Goal: Transaction & Acquisition: Purchase product/service

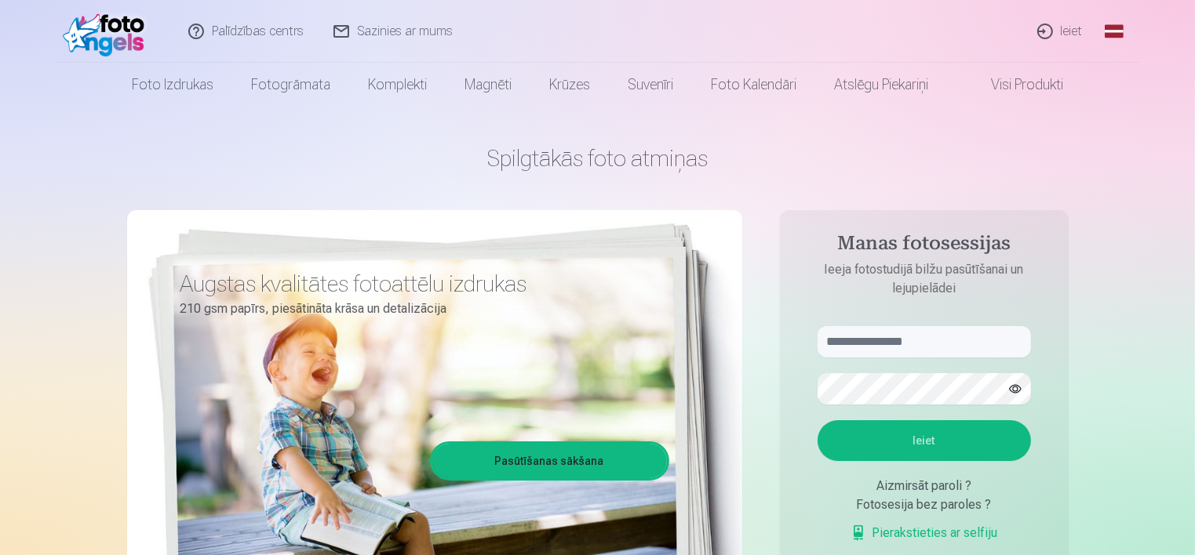
click at [1073, 34] on link "Ieiet" at bounding box center [1060, 31] width 75 height 63
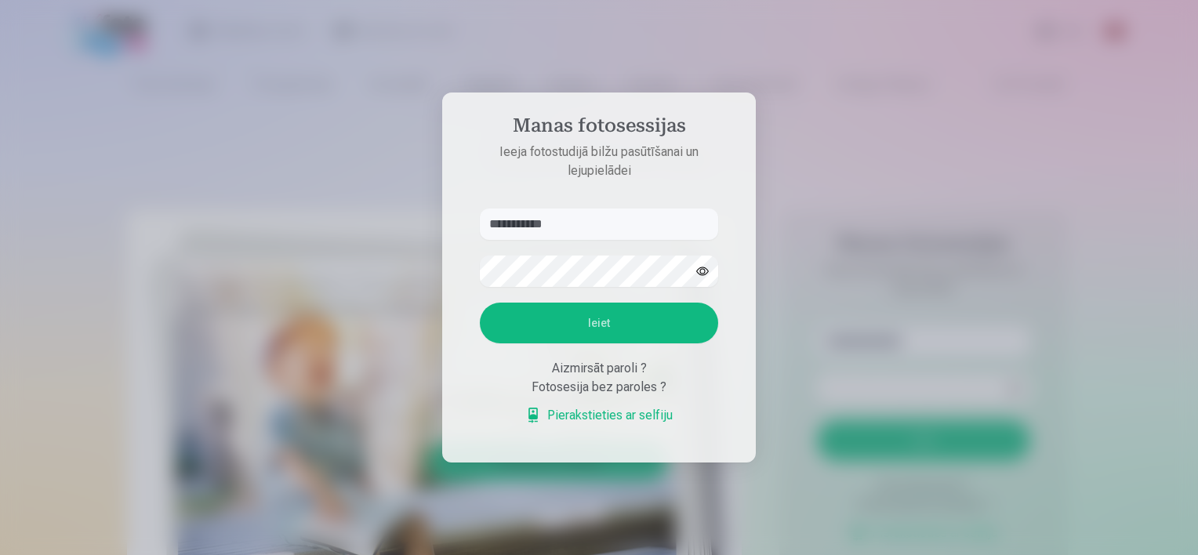
type input "**********"
click at [702, 273] on button "button" at bounding box center [703, 271] width 30 height 30
click at [587, 325] on button "Ieiet" at bounding box center [599, 323] width 238 height 41
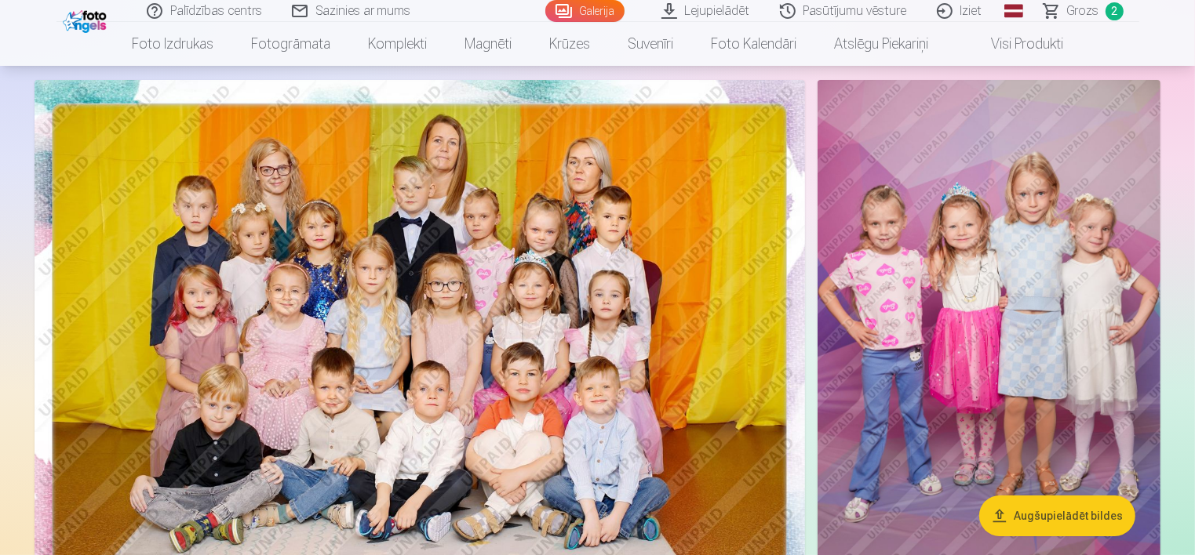
scroll to position [78, 0]
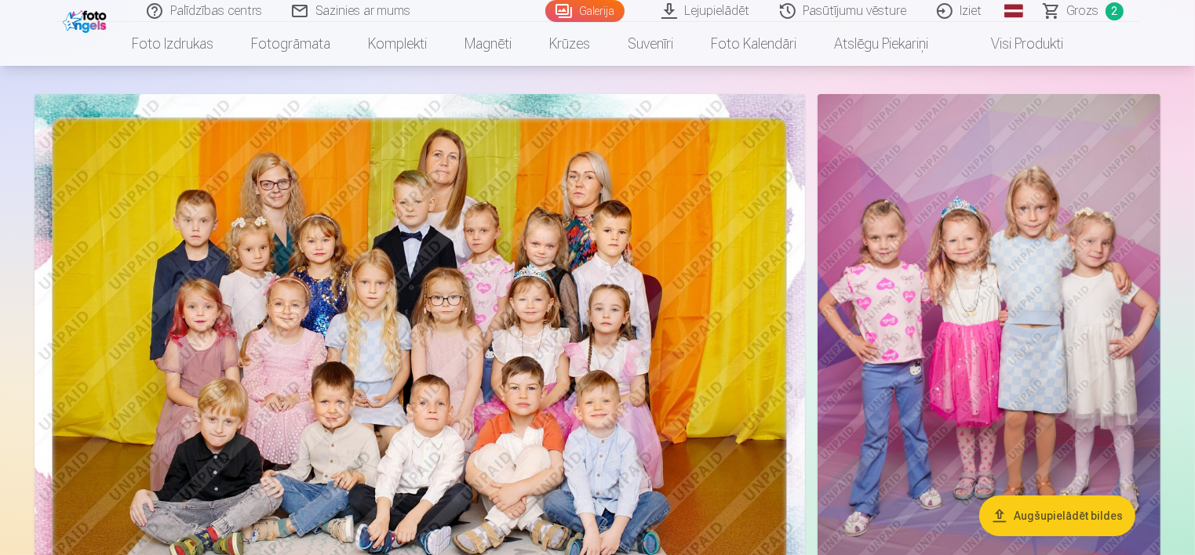
click at [1032, 342] on img at bounding box center [988, 351] width 343 height 514
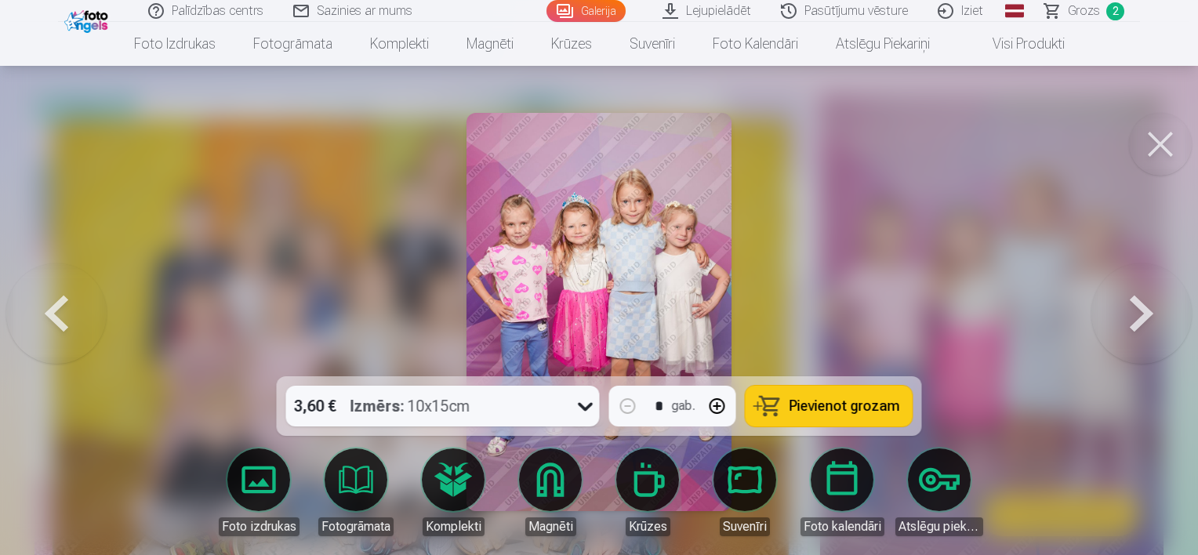
click at [841, 405] on span "Pievienot grozam" at bounding box center [845, 406] width 111 height 14
click at [1166, 146] on button at bounding box center [1160, 144] width 63 height 63
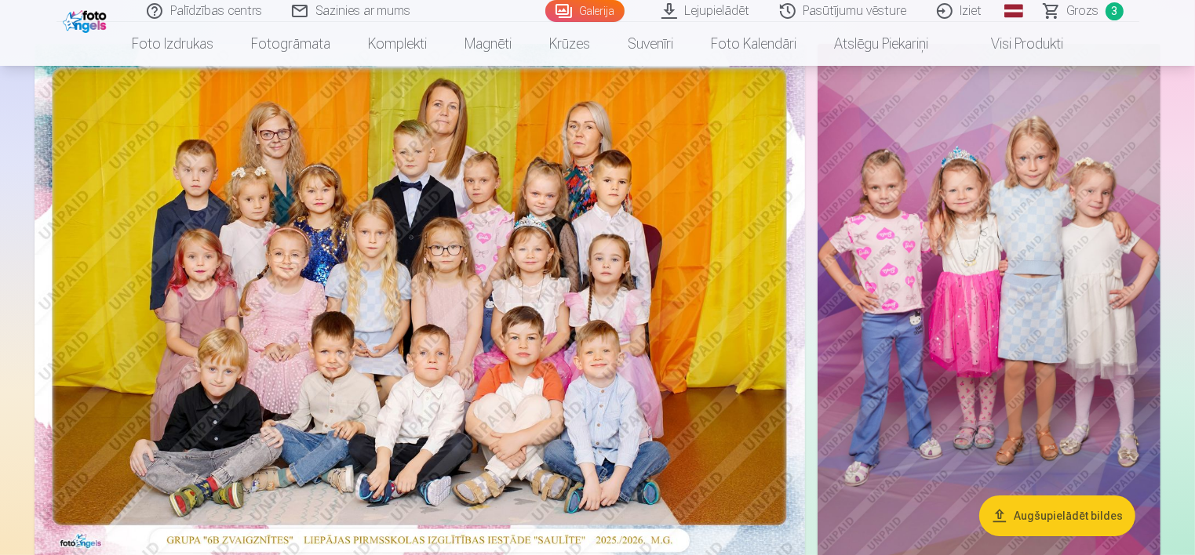
scroll to position [157, 0]
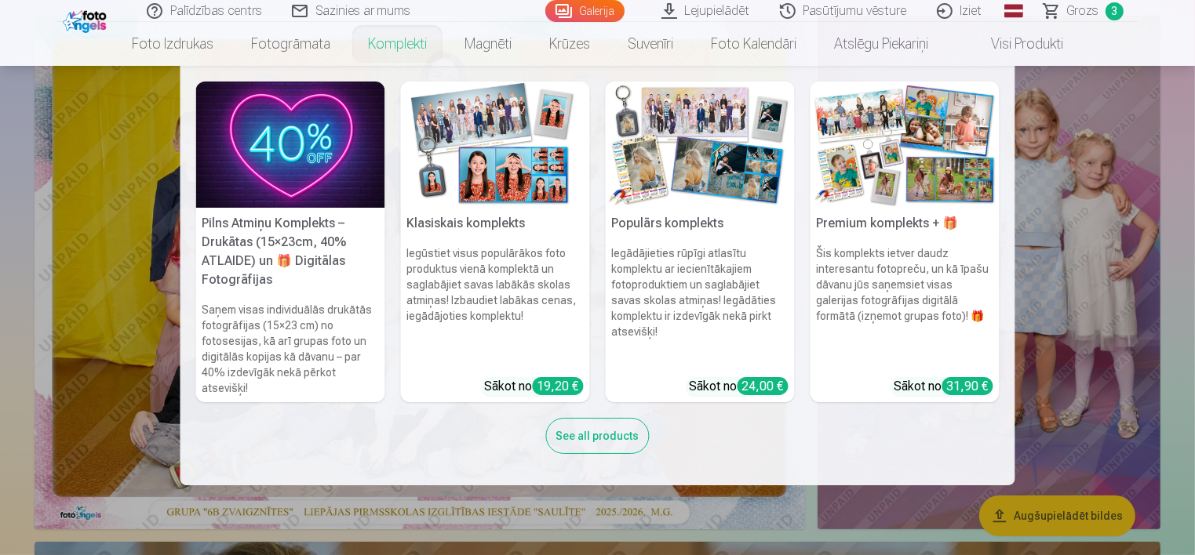
click at [390, 41] on link "Komplekti" at bounding box center [397, 44] width 96 height 44
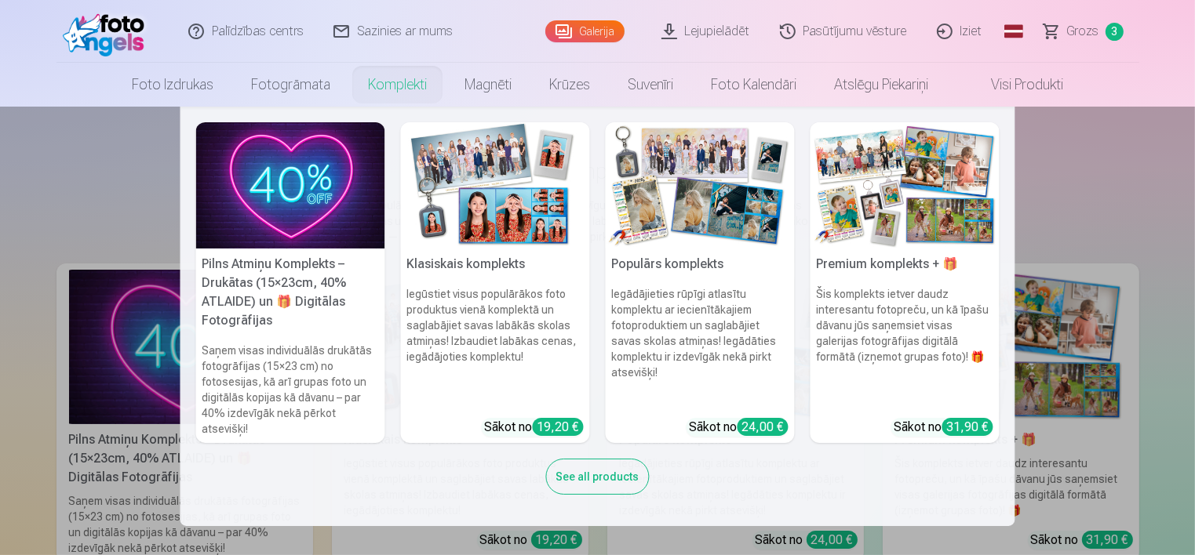
click at [391, 84] on link "Komplekti" at bounding box center [397, 85] width 96 height 44
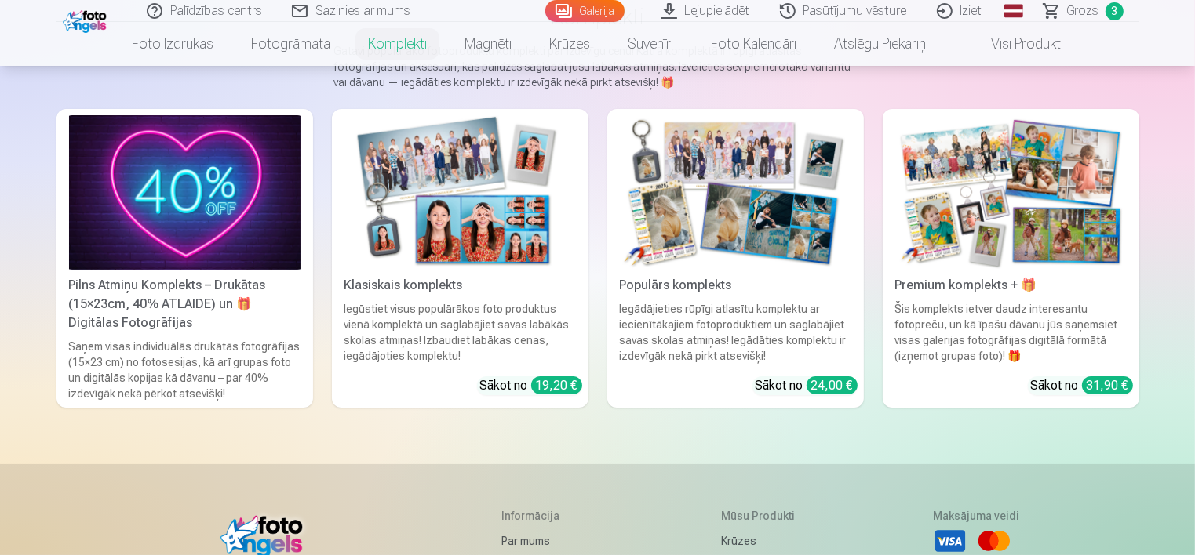
scroll to position [157, 0]
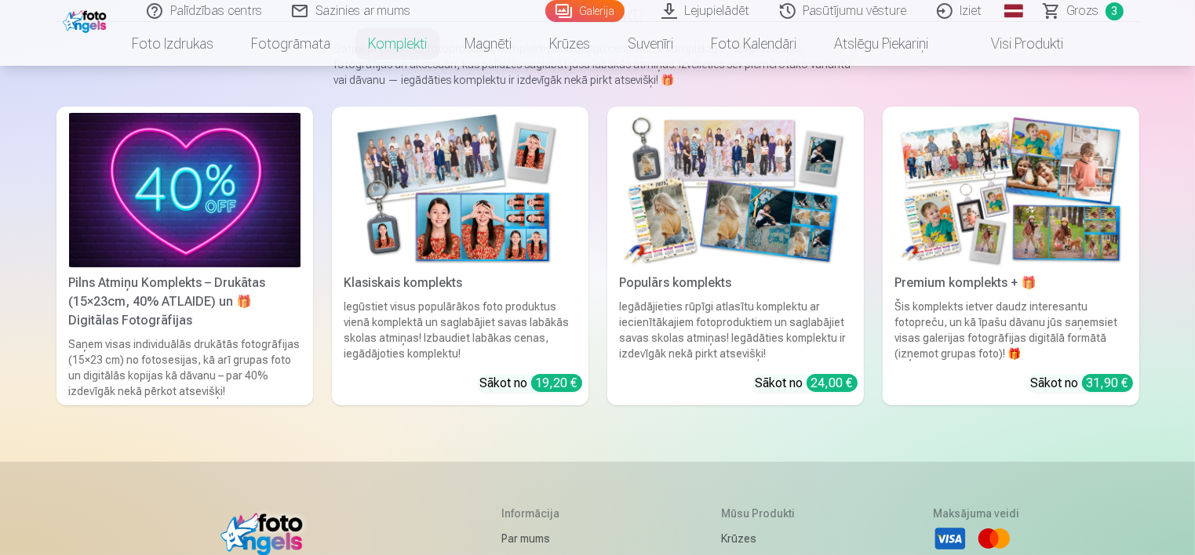
click at [758, 223] on img at bounding box center [735, 190] width 231 height 155
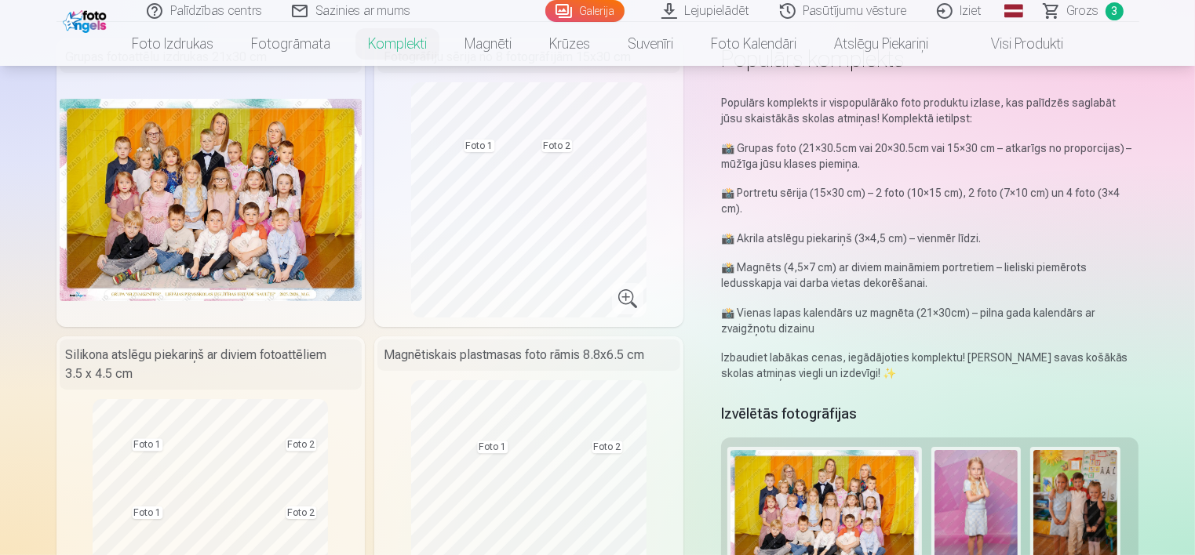
scroll to position [78, 0]
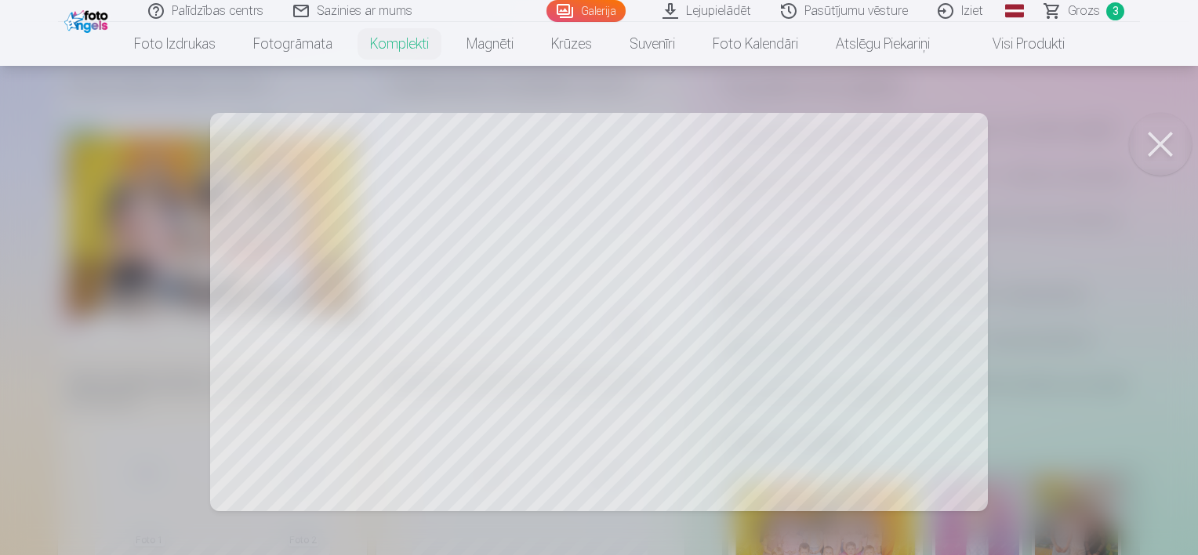
click at [1164, 141] on button at bounding box center [1160, 144] width 63 height 63
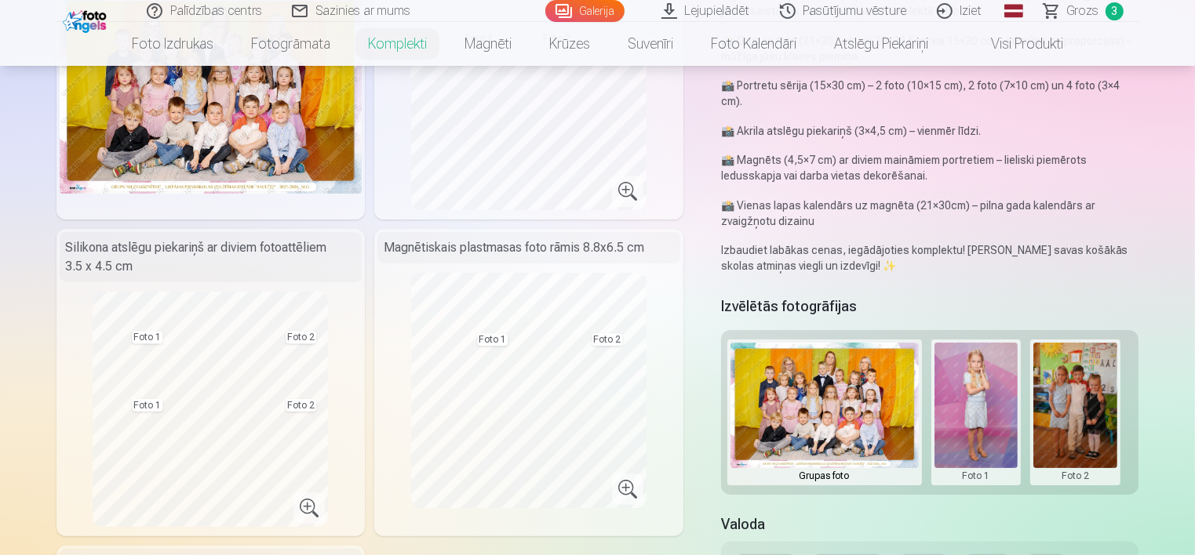
scroll to position [235, 0]
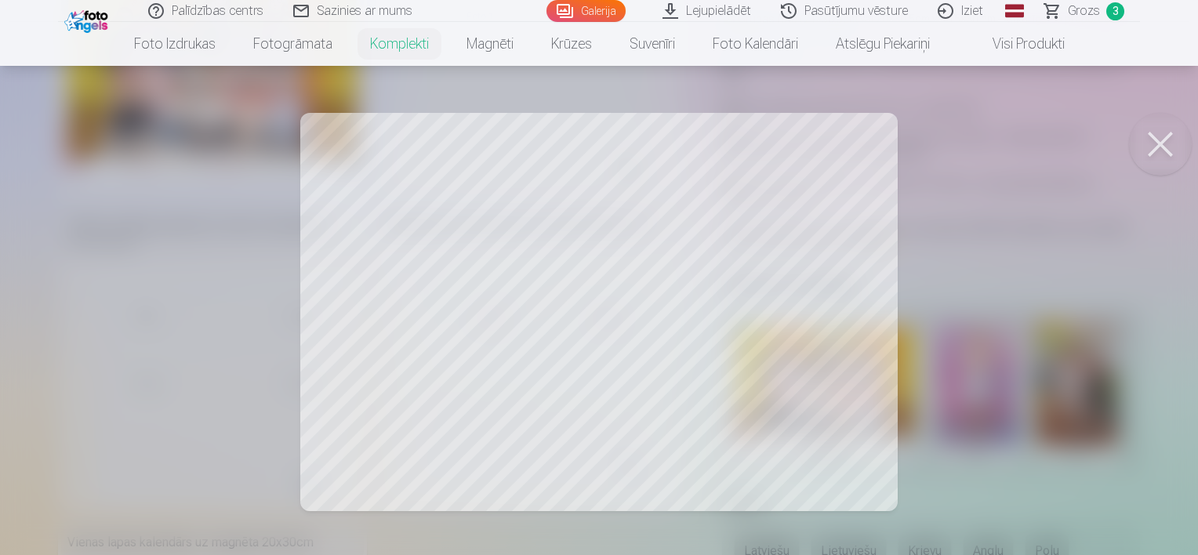
click at [751, 256] on div at bounding box center [599, 277] width 1198 height 555
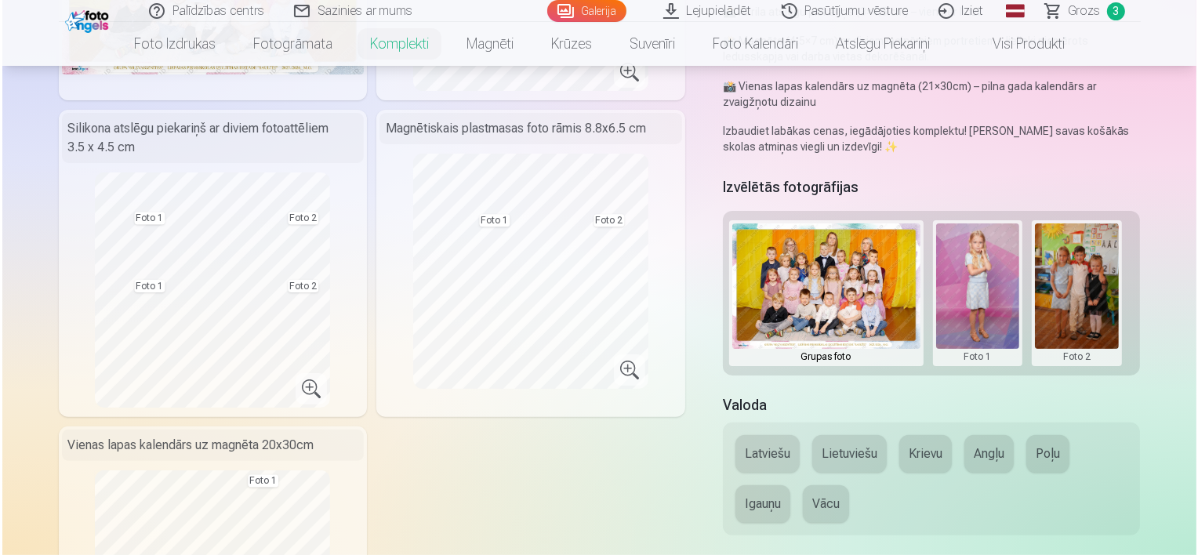
scroll to position [392, 0]
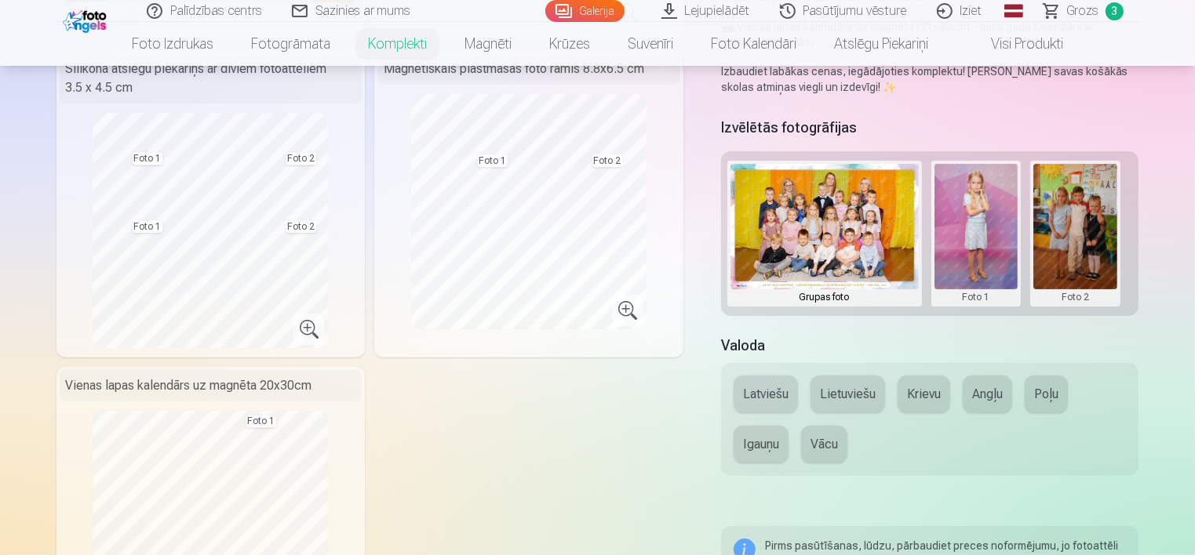
click at [1079, 231] on button at bounding box center [1075, 234] width 84 height 140
click at [1079, 231] on button "Nomainiet foto" at bounding box center [1075, 234] width 128 height 44
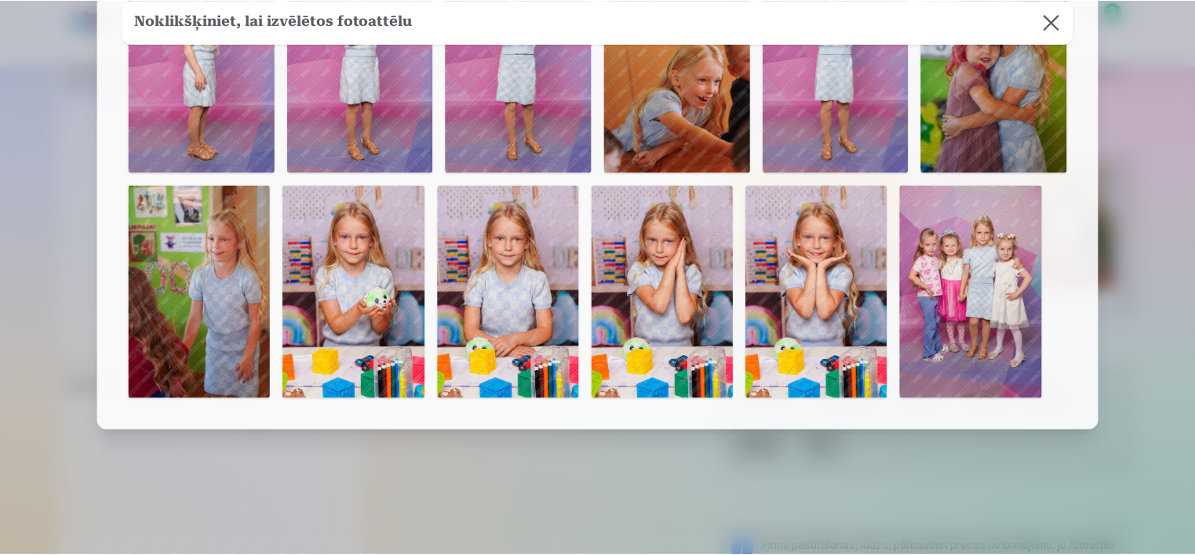
scroll to position [254, 0]
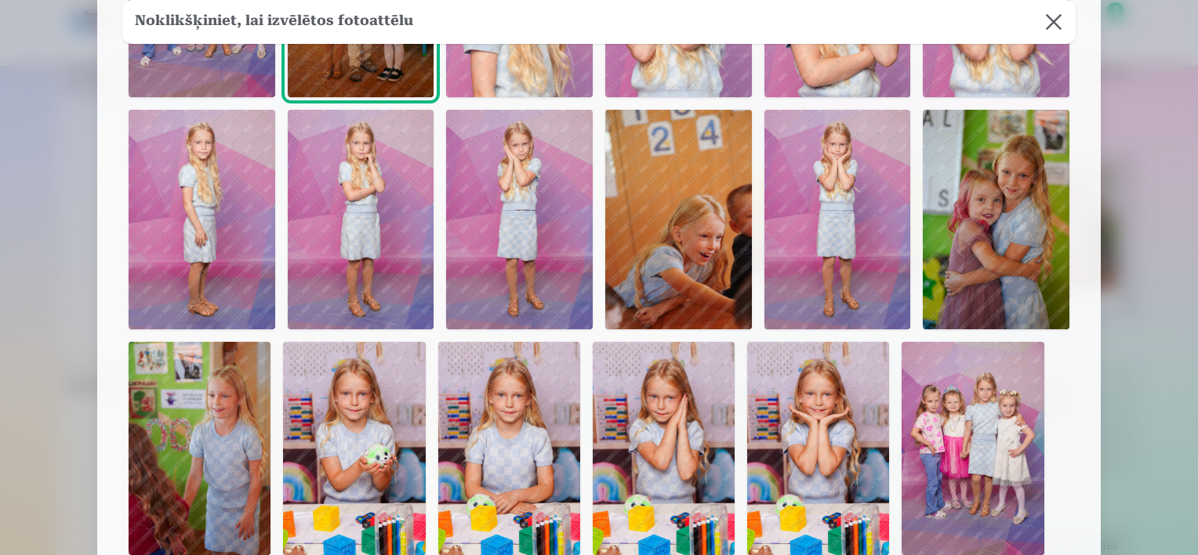
click at [813, 427] on img at bounding box center [818, 448] width 142 height 213
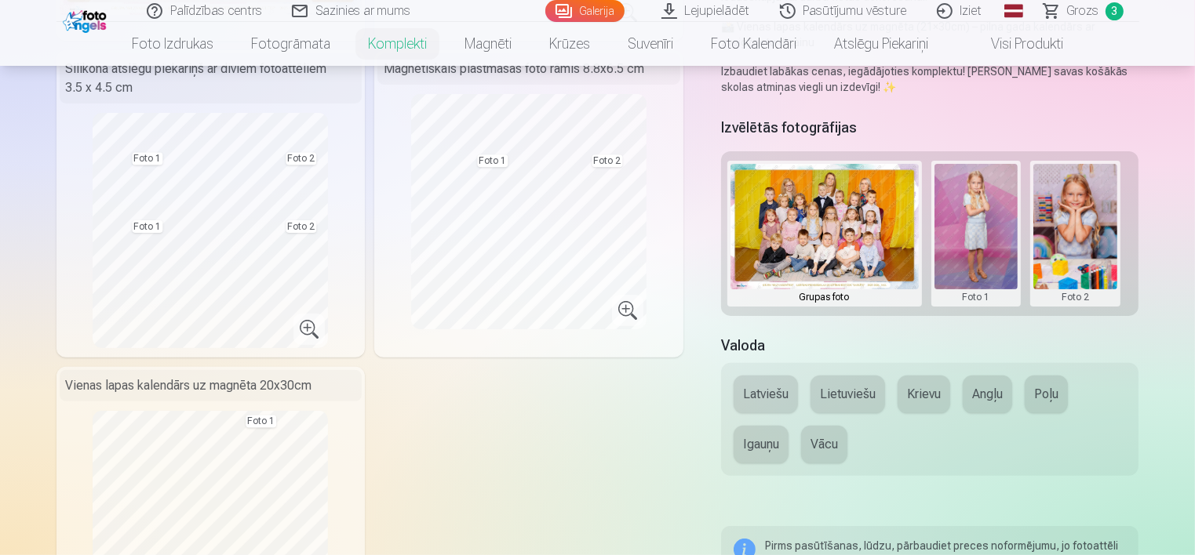
scroll to position [706, 0]
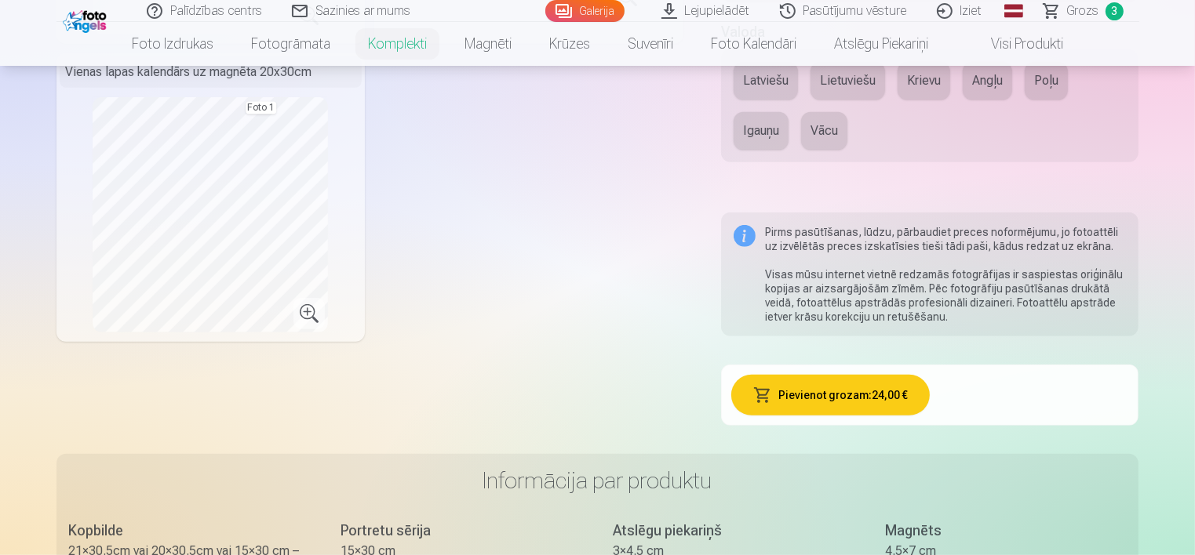
click at [853, 398] on button "Pievienot grozam : 24,00 €" at bounding box center [830, 395] width 198 height 41
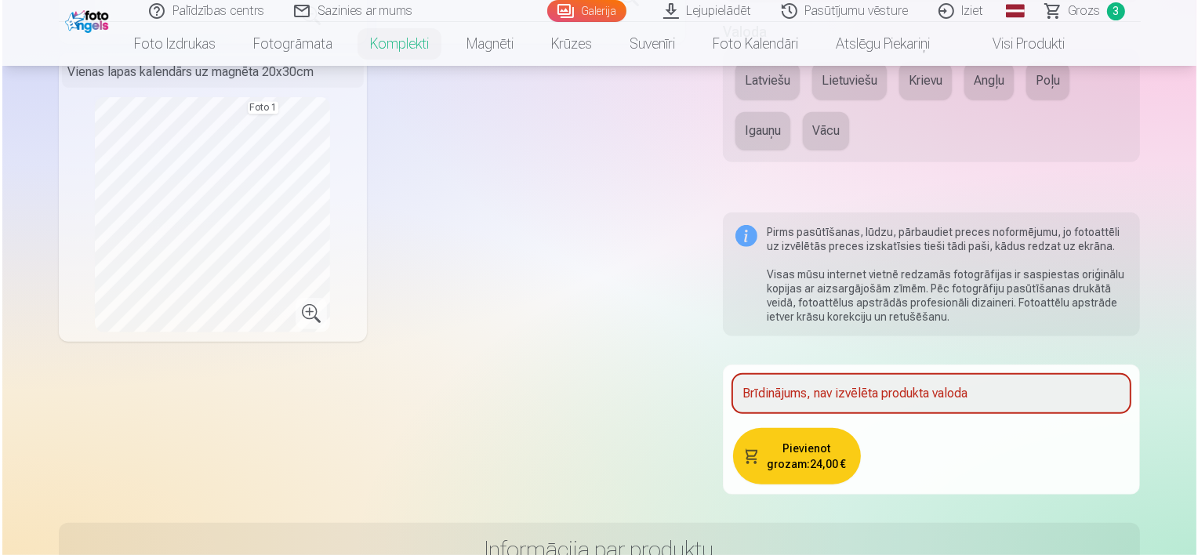
scroll to position [627, 0]
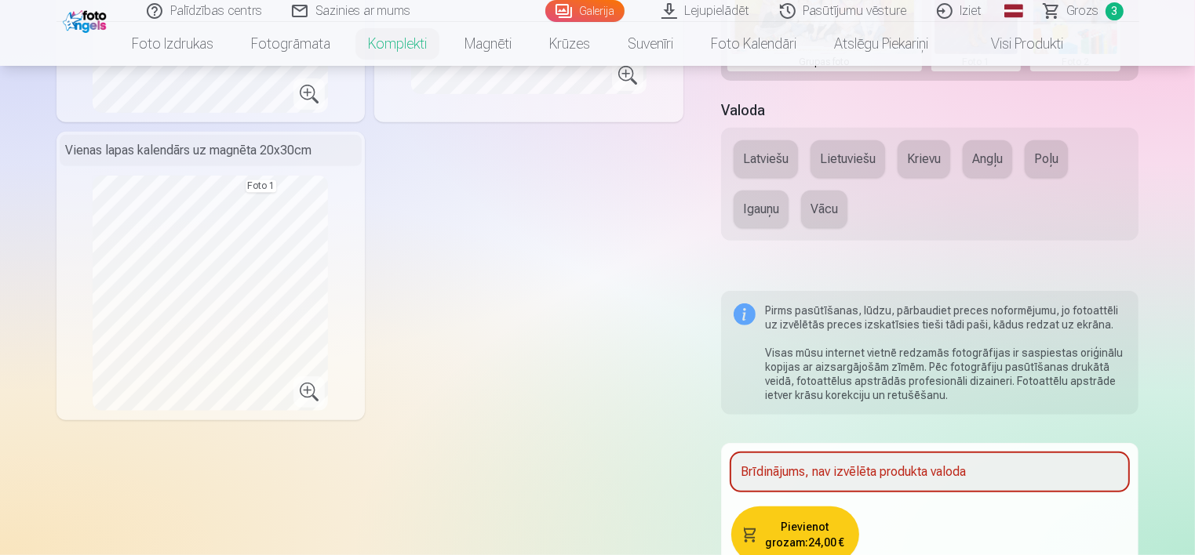
click at [774, 160] on button "Latviešu" at bounding box center [765, 159] width 64 height 38
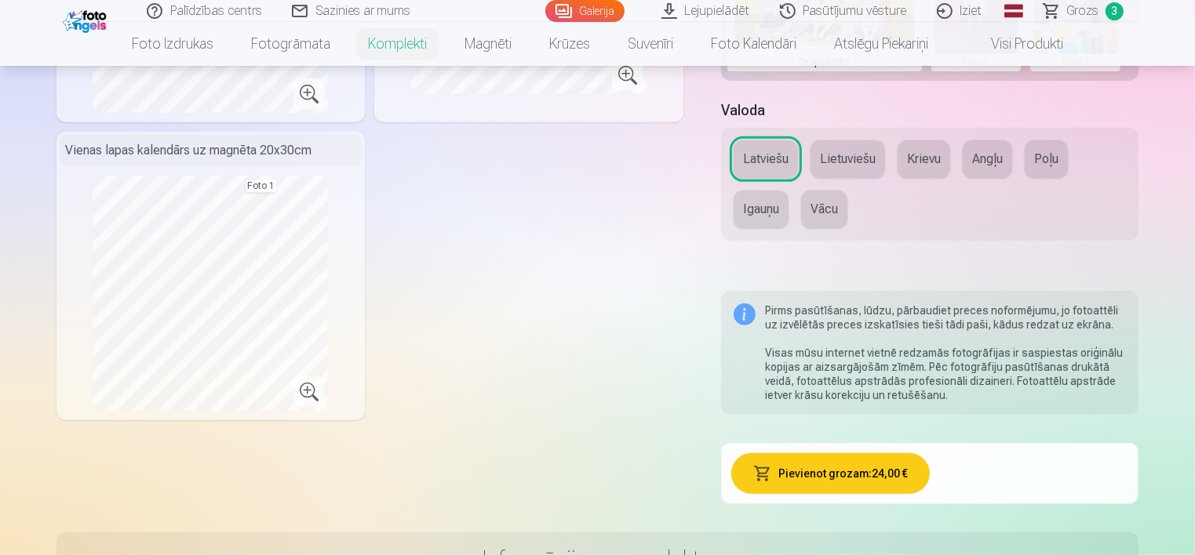
click at [843, 482] on button "Pievienot grozam : 24,00 €" at bounding box center [830, 473] width 198 height 41
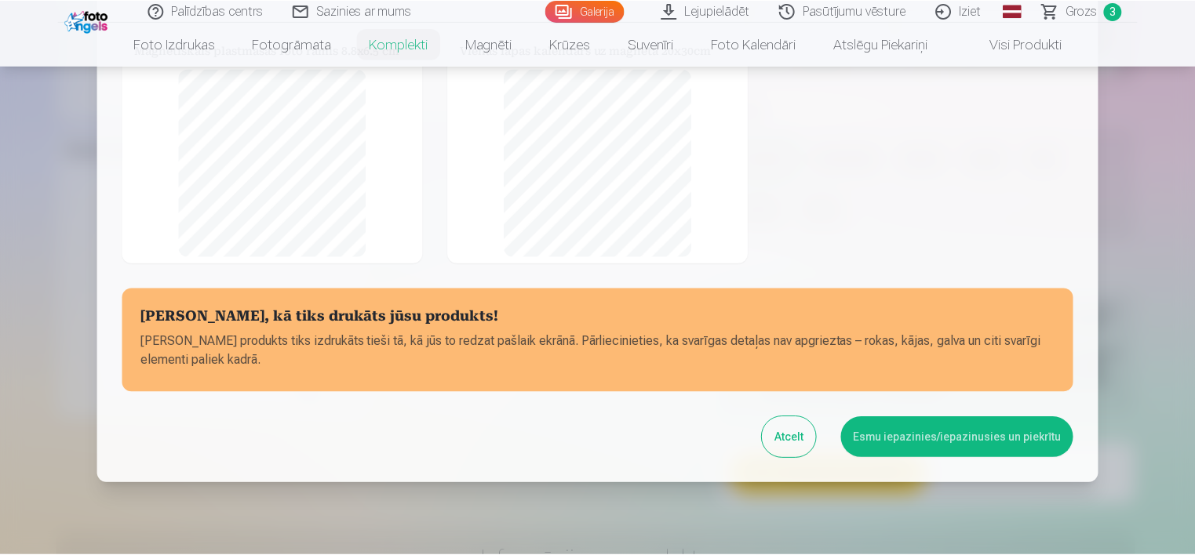
scroll to position [267, 0]
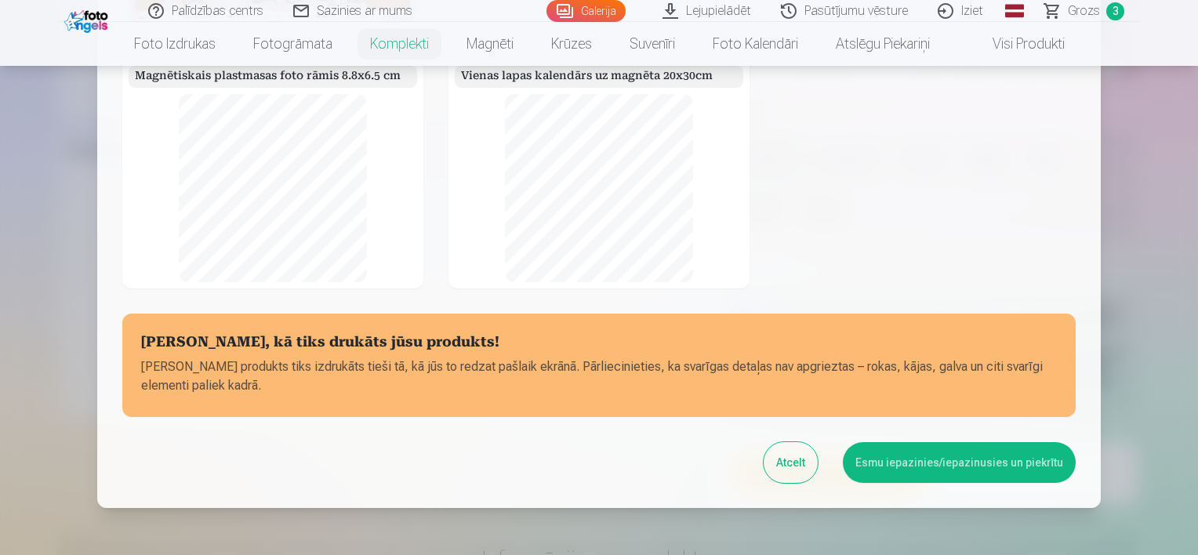
click at [929, 460] on button "Esmu iepazinies/iepazinusies un piekrītu" at bounding box center [959, 462] width 233 height 41
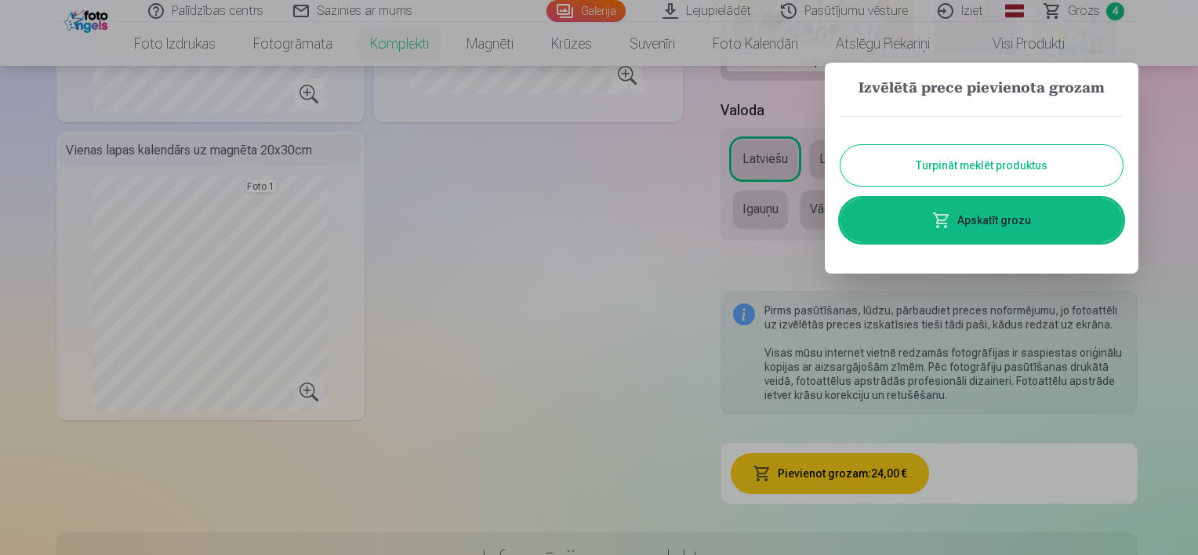
click at [954, 165] on button "Turpināt meklēt produktus" at bounding box center [982, 165] width 282 height 41
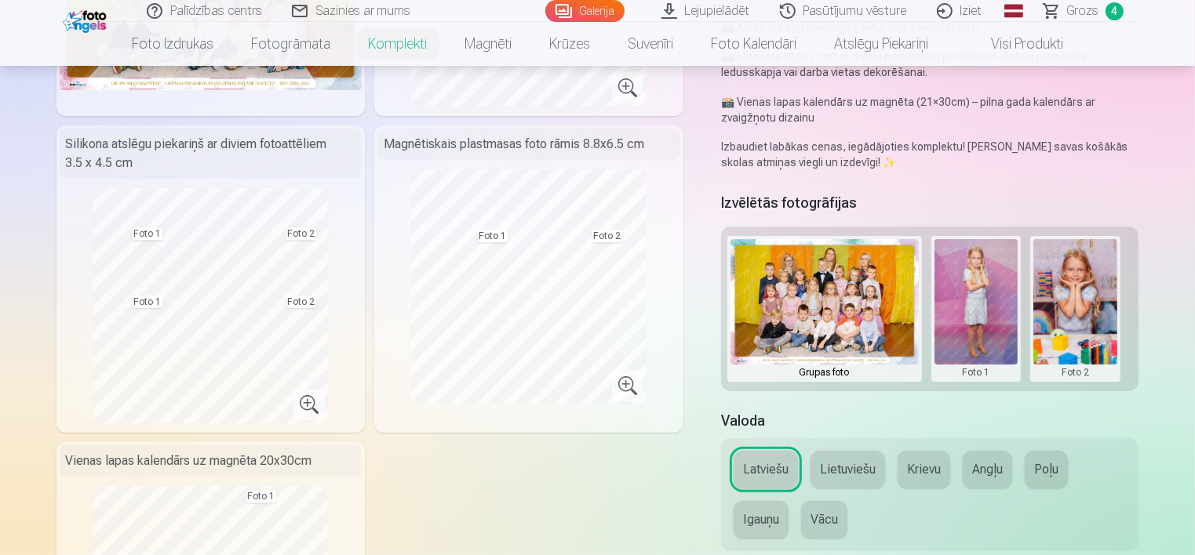
scroll to position [314, 0]
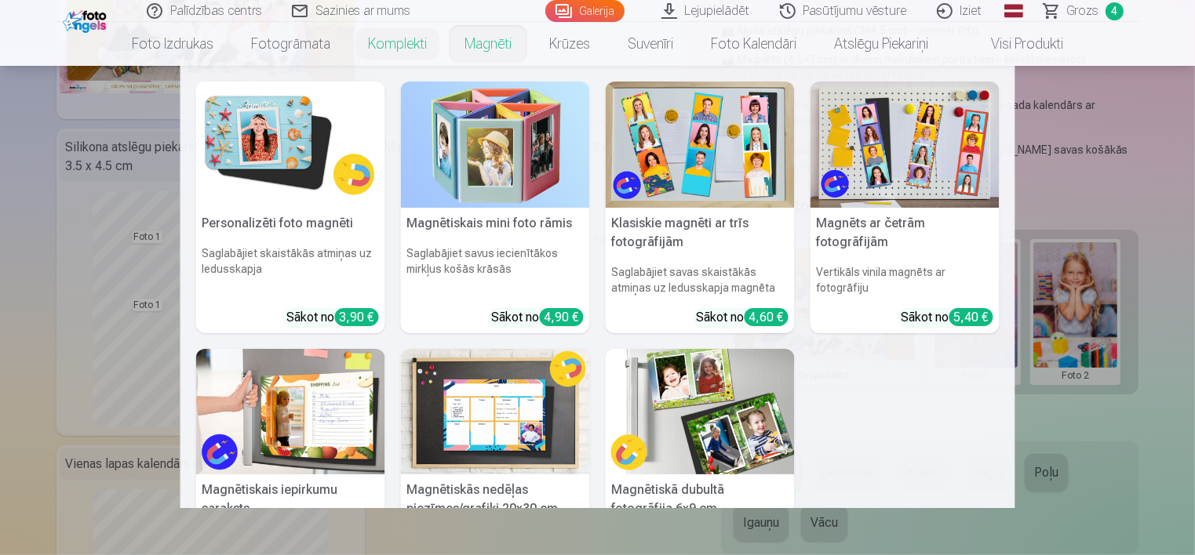
click at [481, 45] on link "Magnēti" at bounding box center [488, 44] width 85 height 44
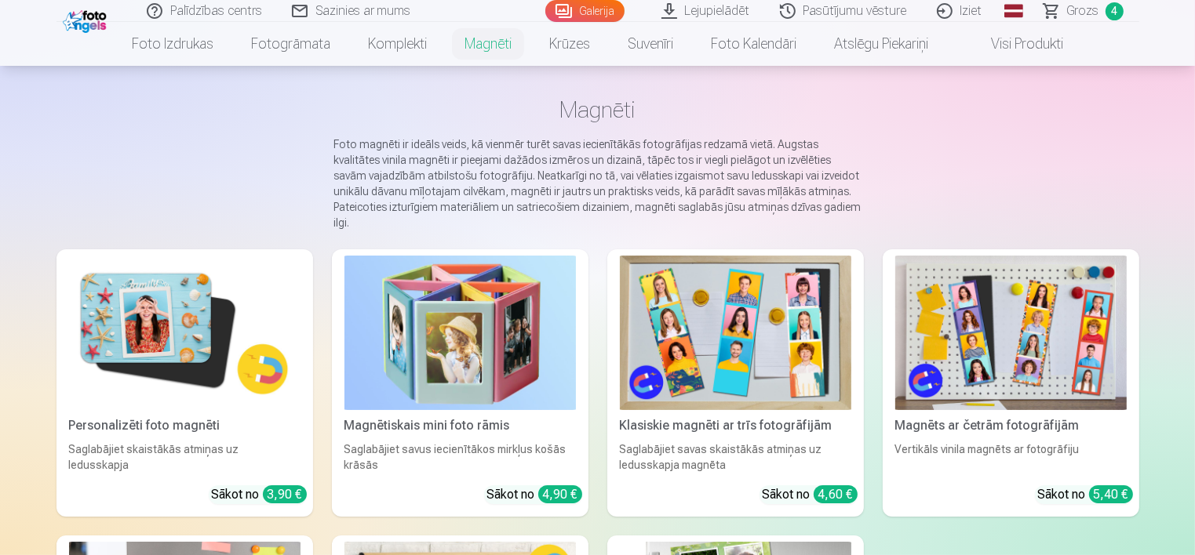
scroll to position [78, 0]
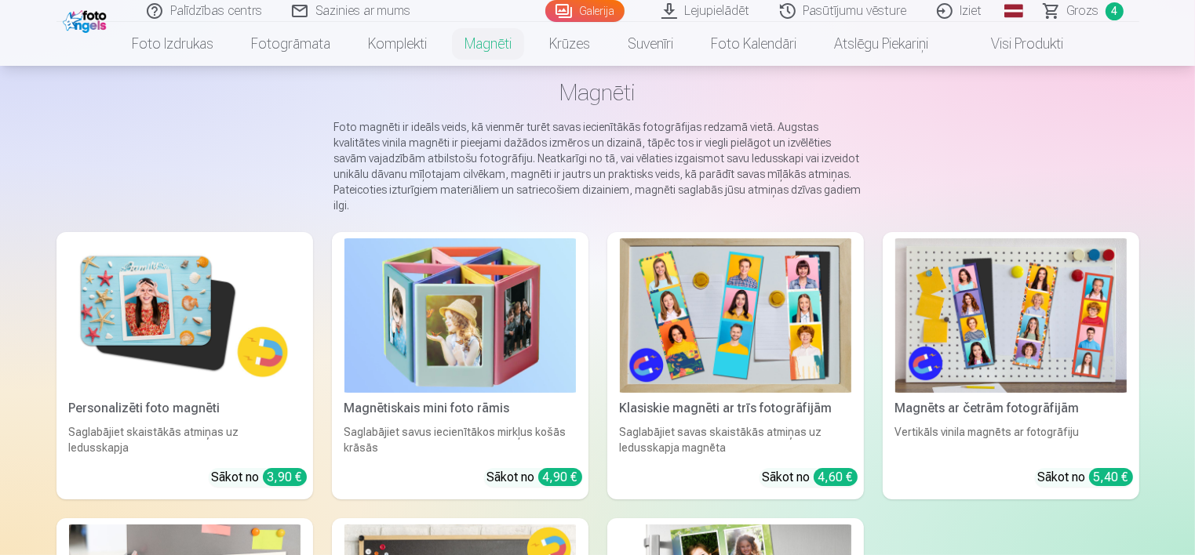
click at [141, 320] on img at bounding box center [184, 315] width 231 height 155
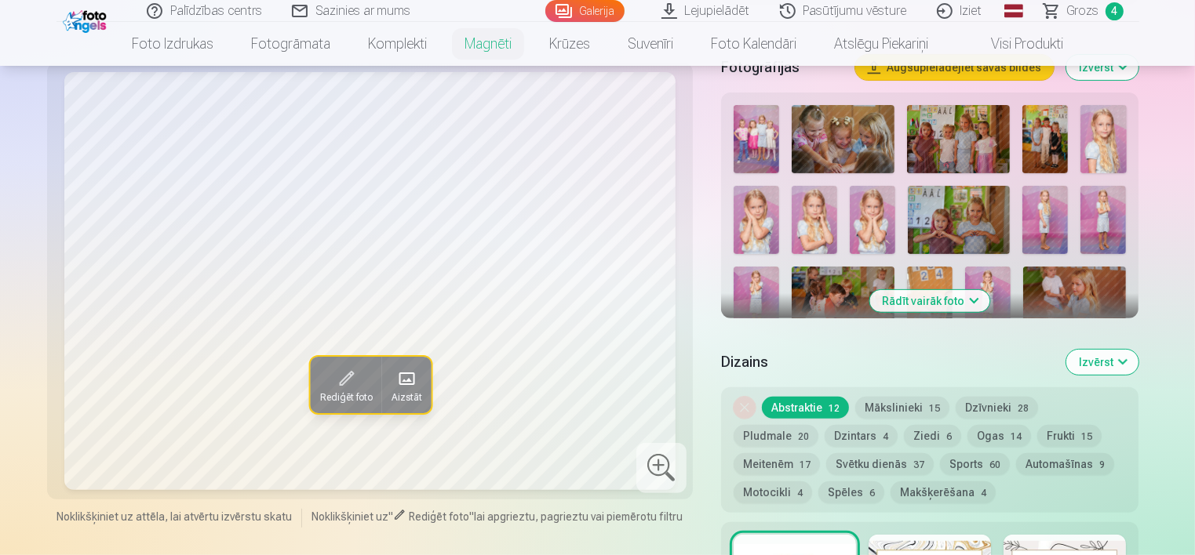
scroll to position [471, 0]
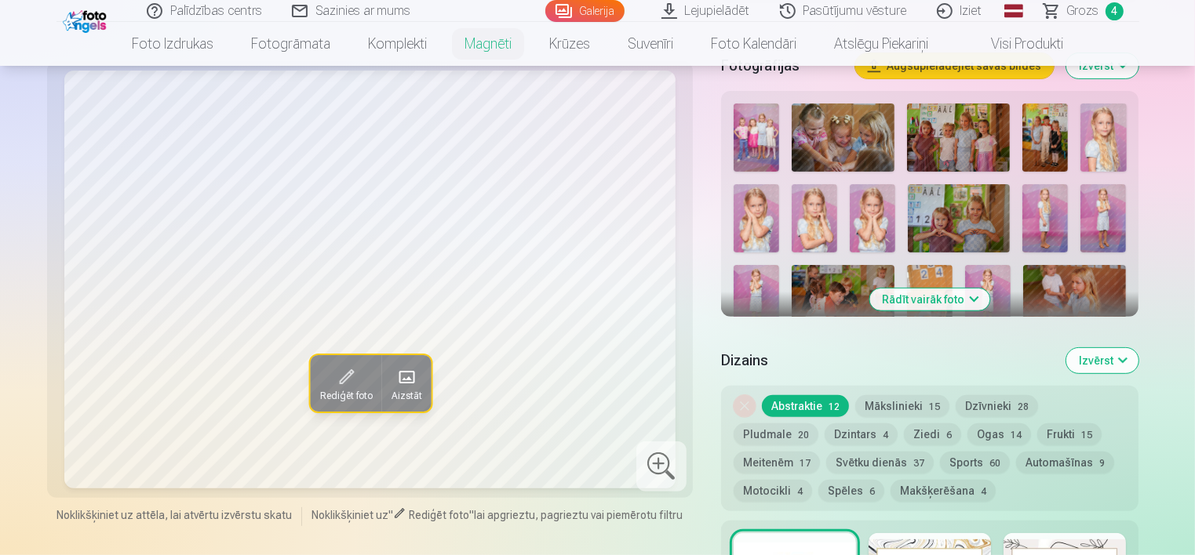
click at [1103, 136] on img at bounding box center [1102, 138] width 45 height 68
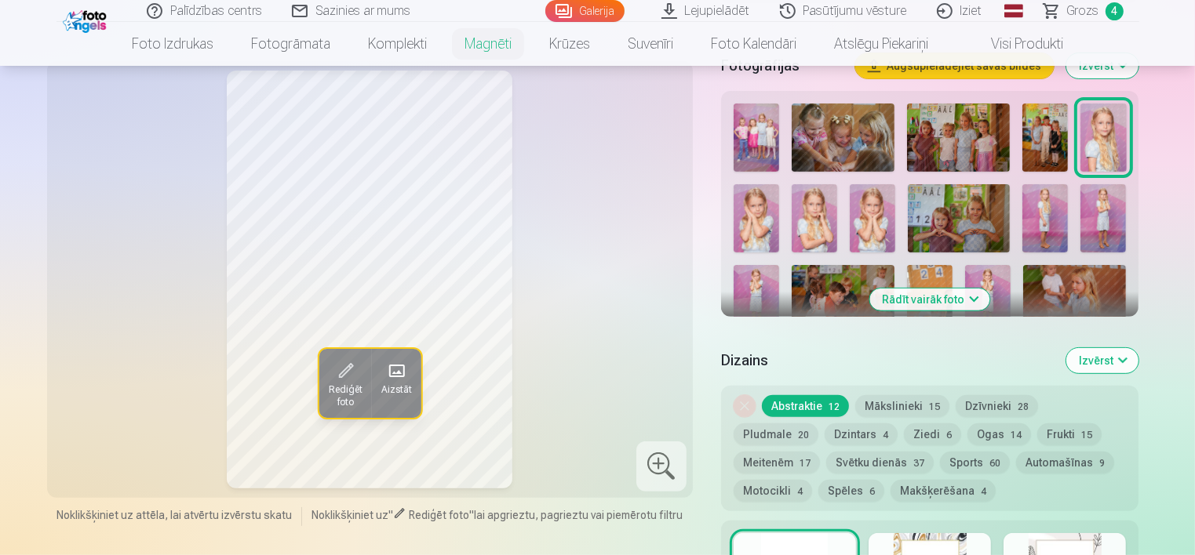
click at [754, 216] on img at bounding box center [755, 218] width 45 height 68
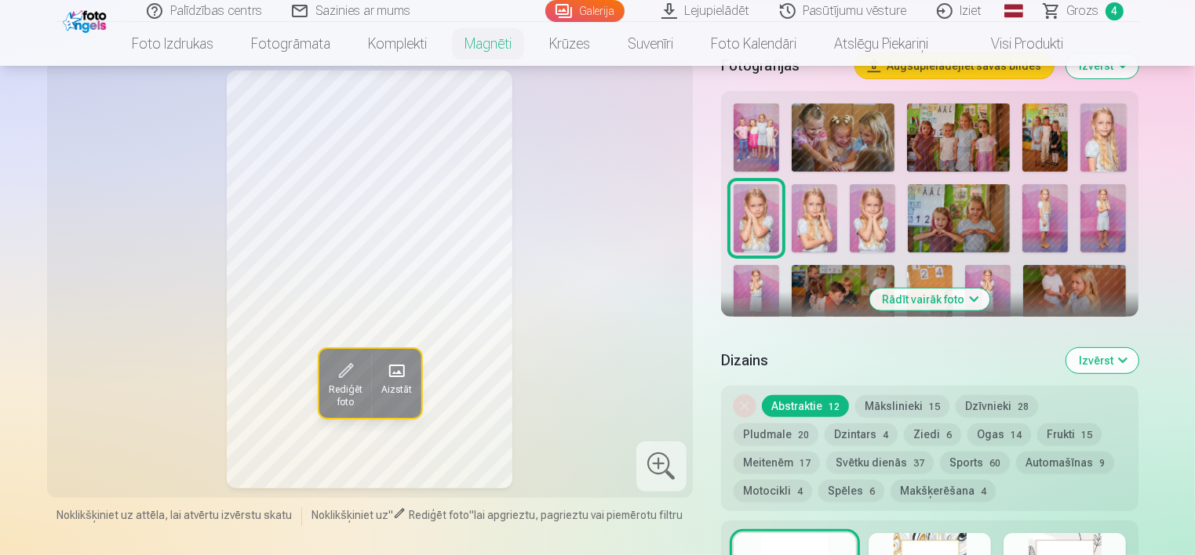
click at [806, 225] on img at bounding box center [813, 218] width 45 height 68
click at [1112, 142] on img at bounding box center [1102, 138] width 45 height 68
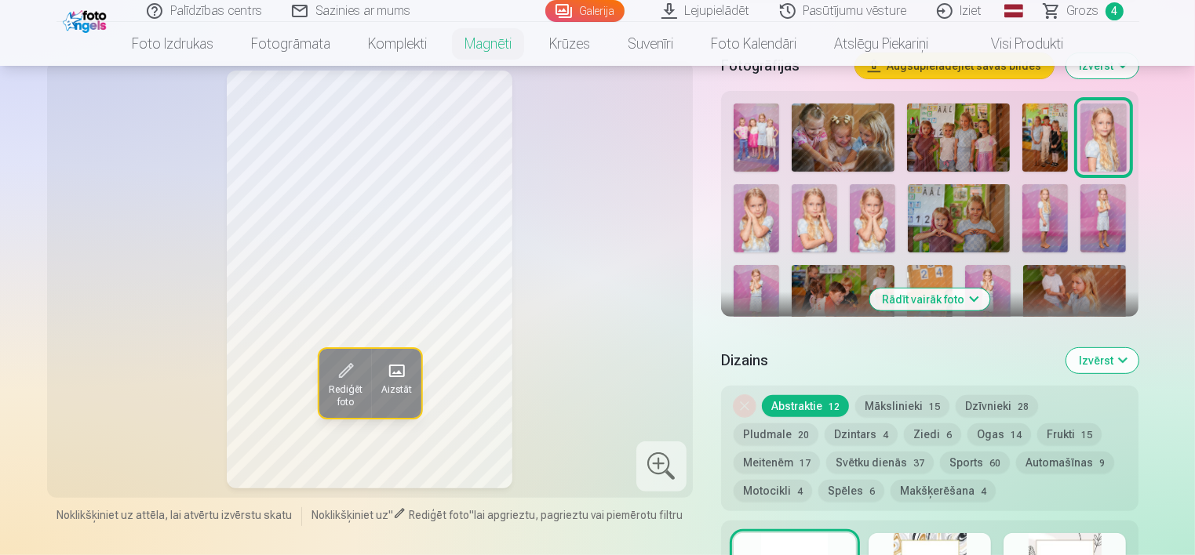
click at [896, 407] on button "Mākslinieki 15" at bounding box center [902, 406] width 94 height 22
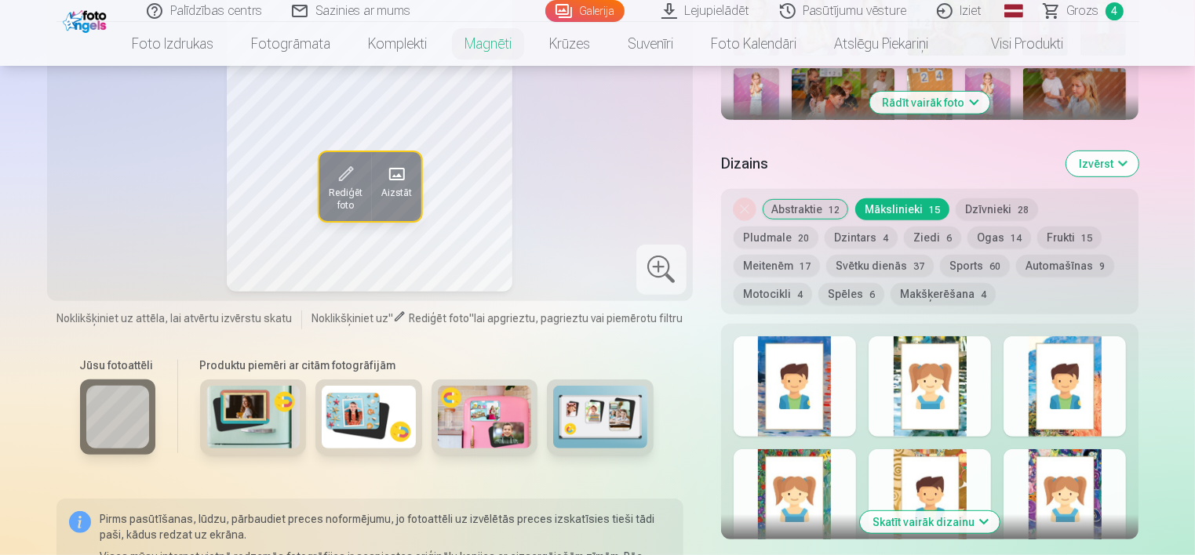
scroll to position [706, 0]
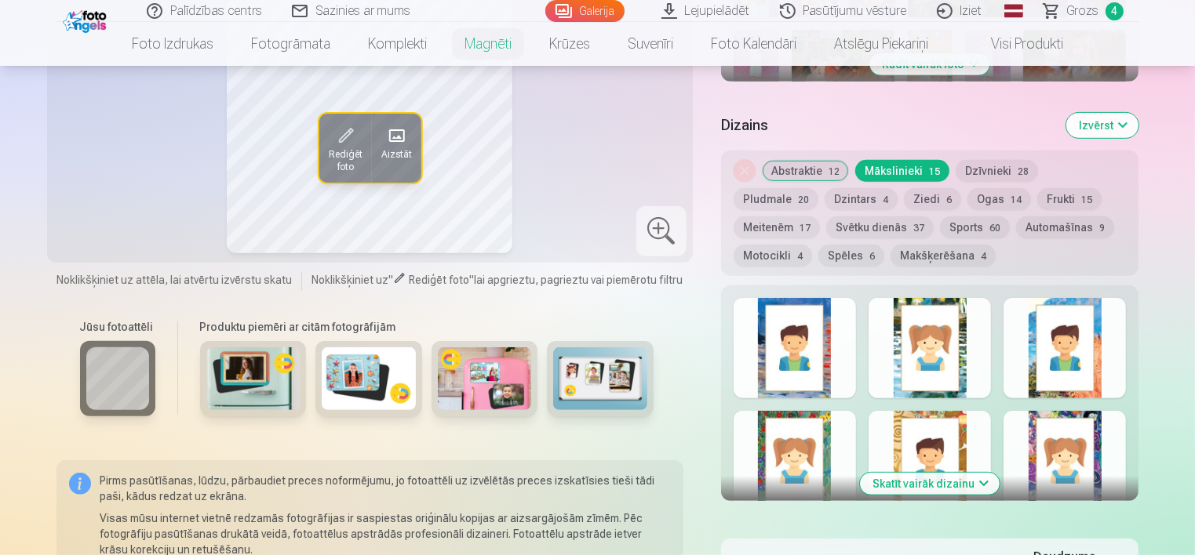
click at [1016, 224] on button "Automašīnas 9" at bounding box center [1065, 227] width 98 height 22
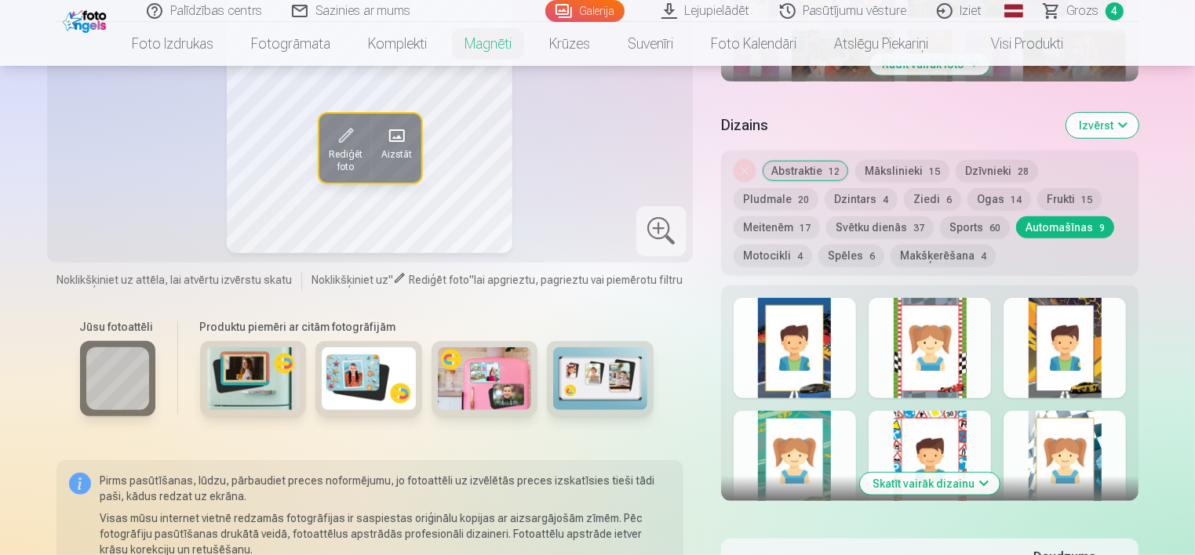
click at [984, 169] on button "Dzīvnieki 28" at bounding box center [996, 171] width 82 height 22
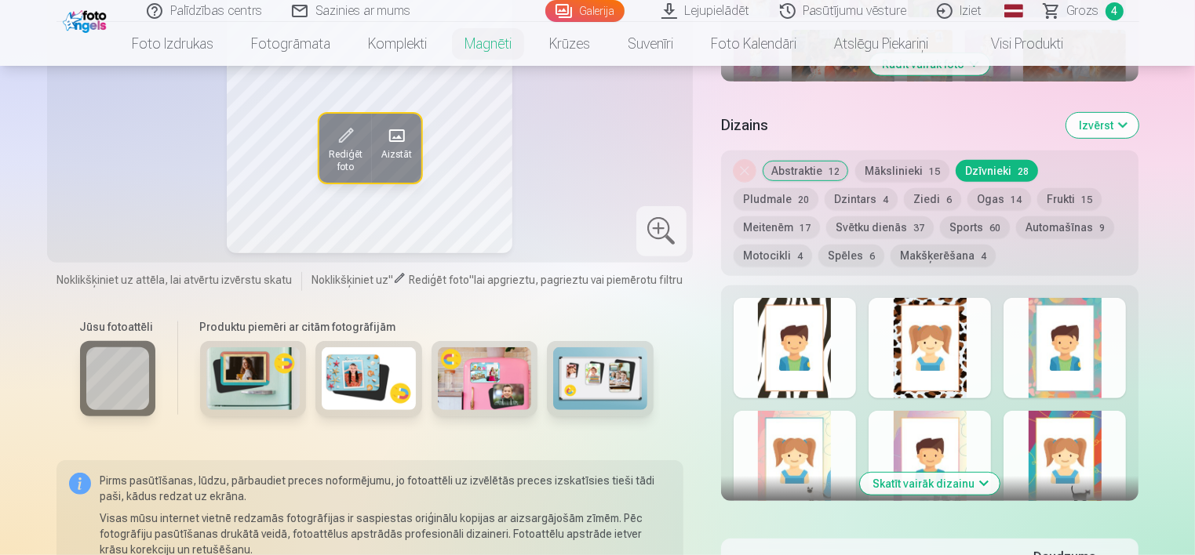
click at [826, 226] on button "Svētku dienās 37" at bounding box center [879, 227] width 107 height 22
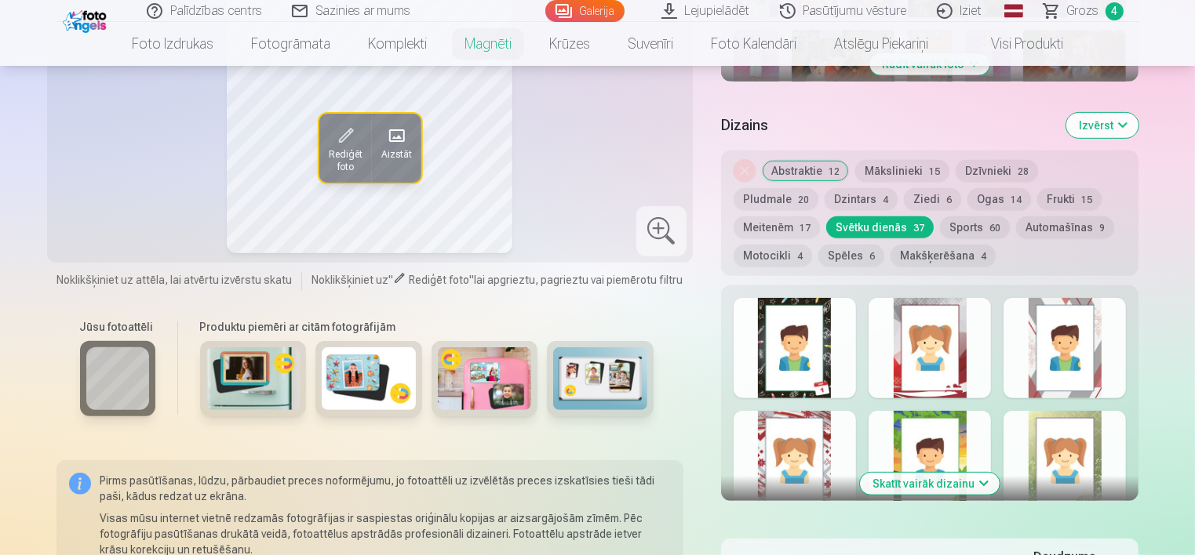
click at [904, 168] on button "Mākslinieki 15" at bounding box center [902, 171] width 94 height 22
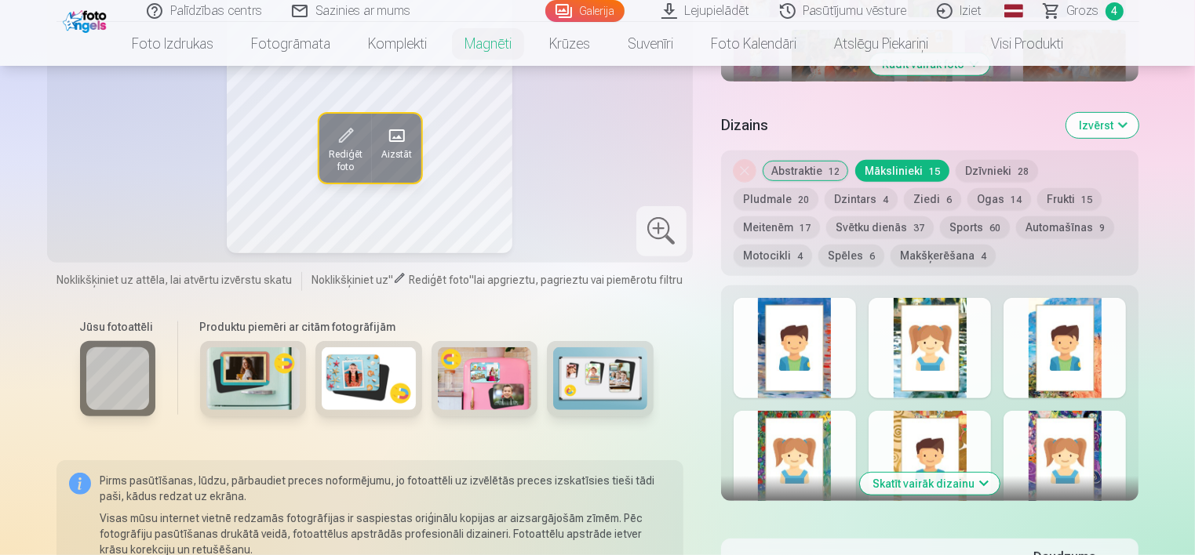
scroll to position [941, 0]
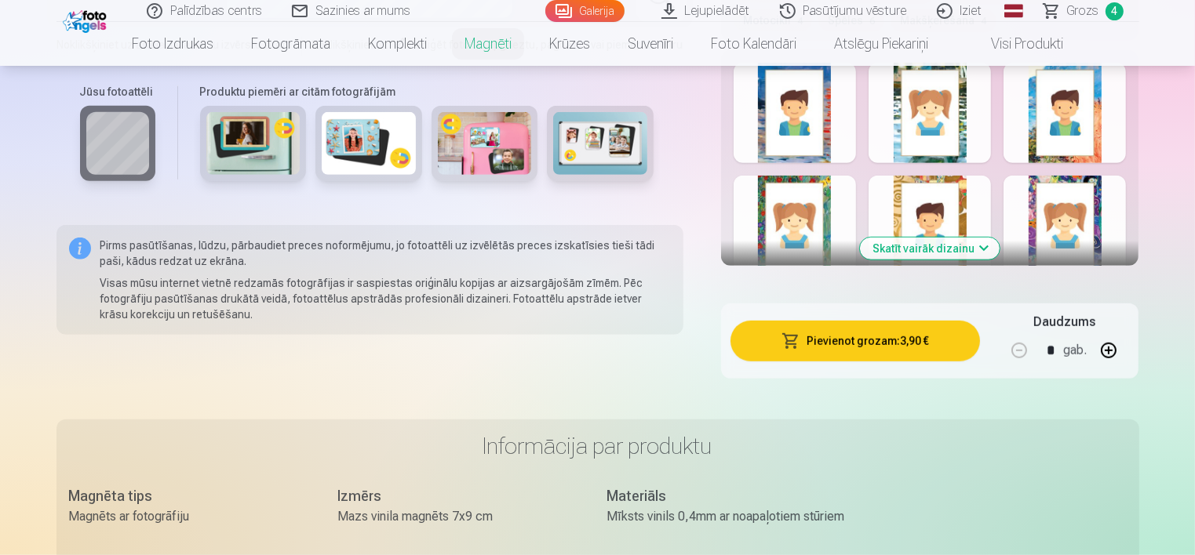
click at [921, 251] on button "Skatīt vairāk dizainu" at bounding box center [930, 249] width 140 height 22
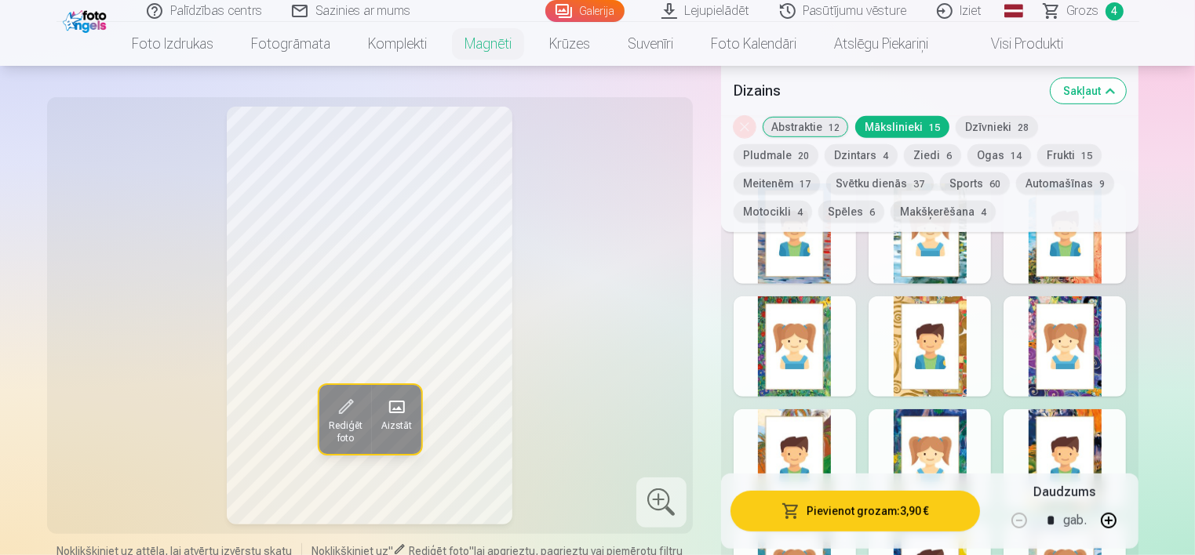
scroll to position [784, 0]
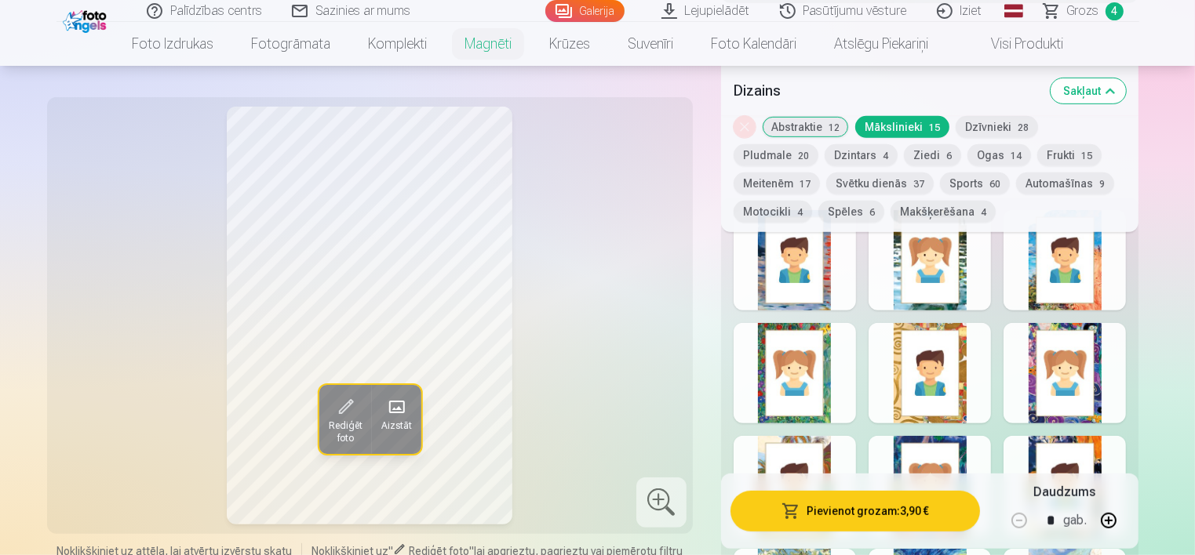
click at [1078, 366] on div at bounding box center [1064, 373] width 122 height 100
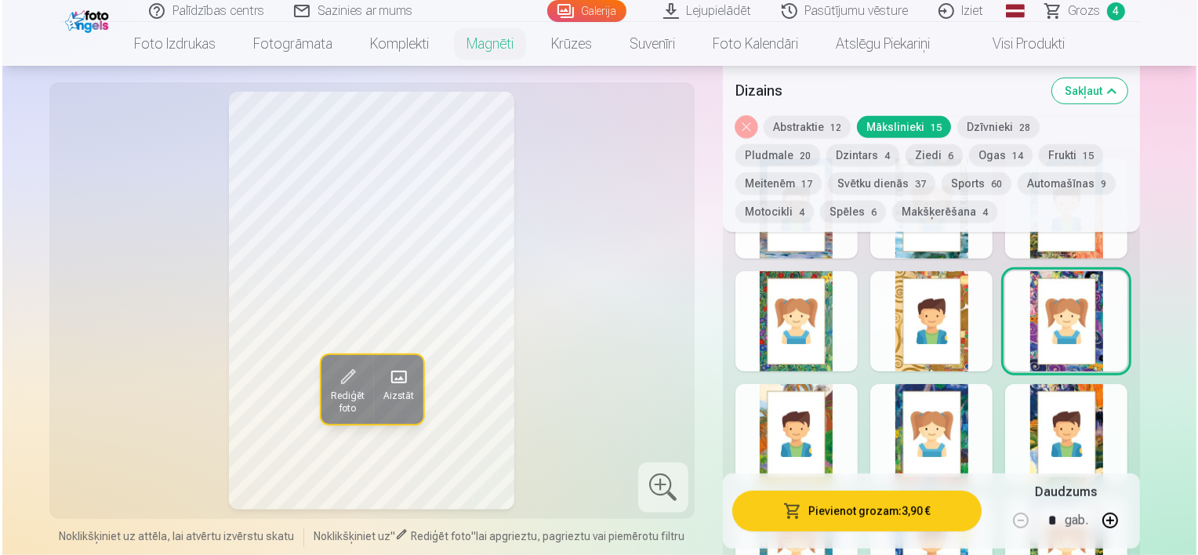
scroll to position [863, 0]
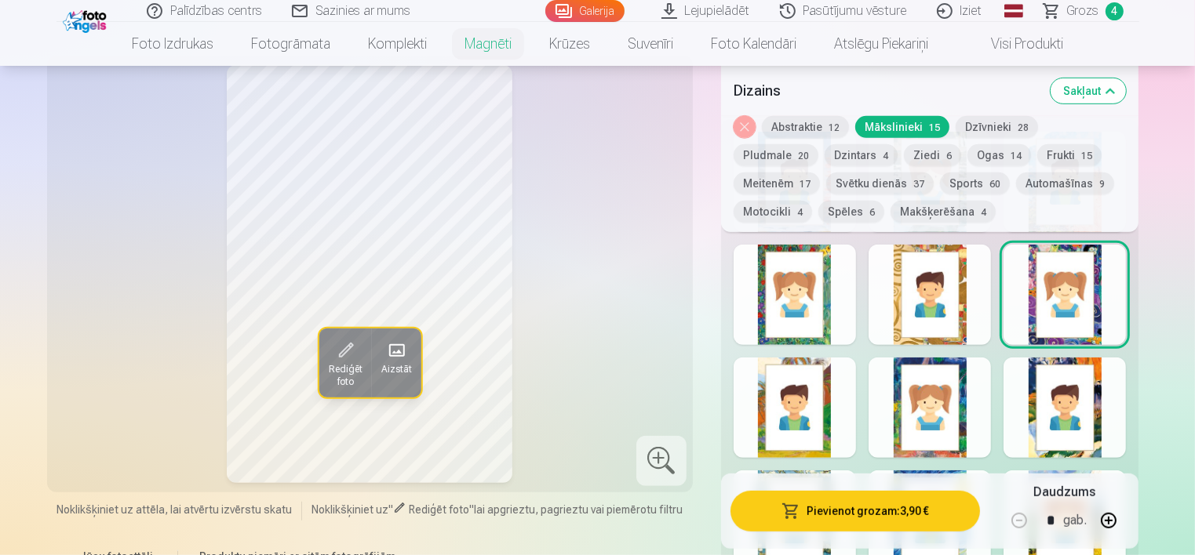
click at [868, 515] on button "Pievienot grozam : 3,90 €" at bounding box center [855, 511] width 250 height 41
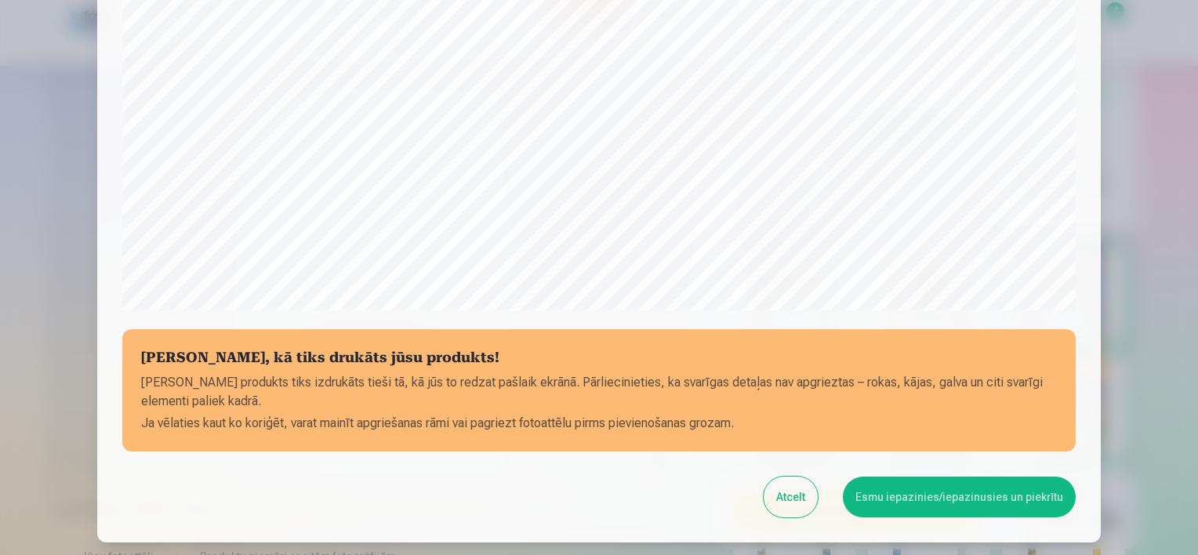
scroll to position [574, 0]
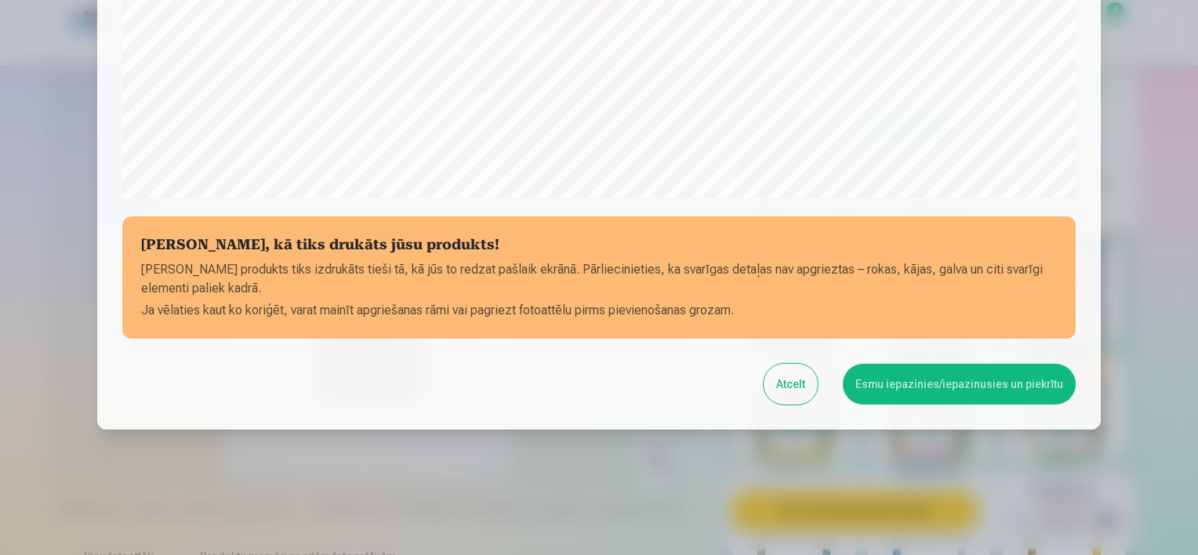
click at [926, 377] on button "Esmu iepazinies/iepazinusies un piekrītu" at bounding box center [959, 384] width 233 height 41
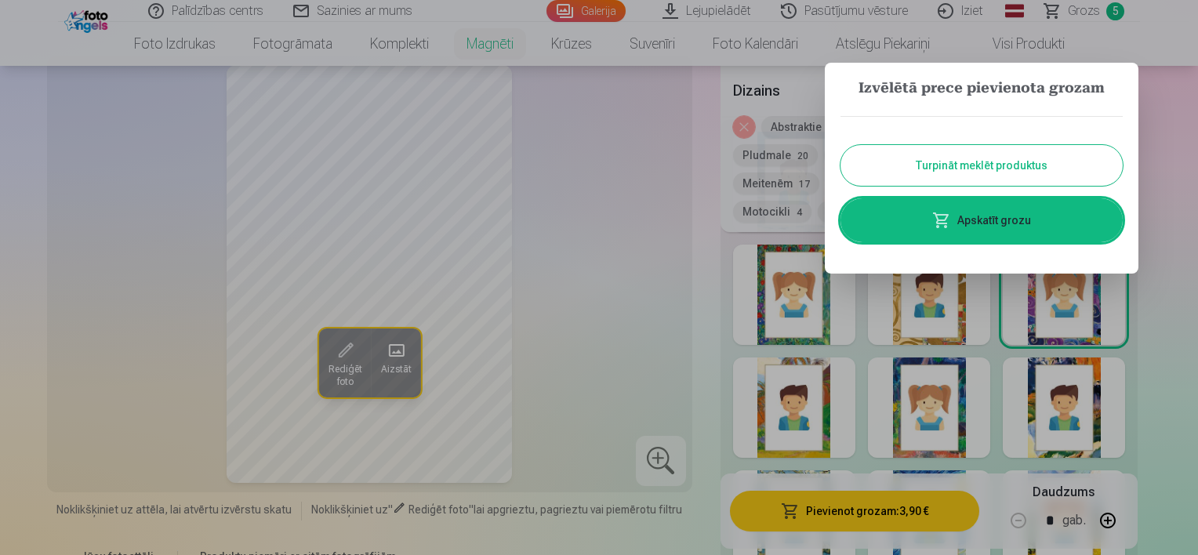
click at [995, 222] on link "Apskatīt grozu" at bounding box center [982, 220] width 282 height 44
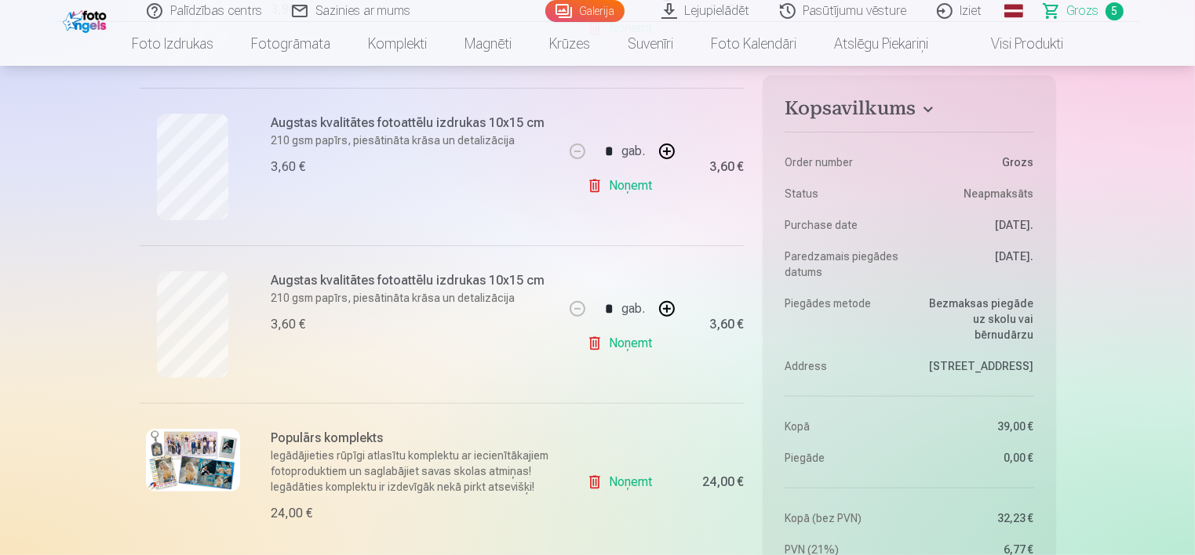
scroll to position [471, 0]
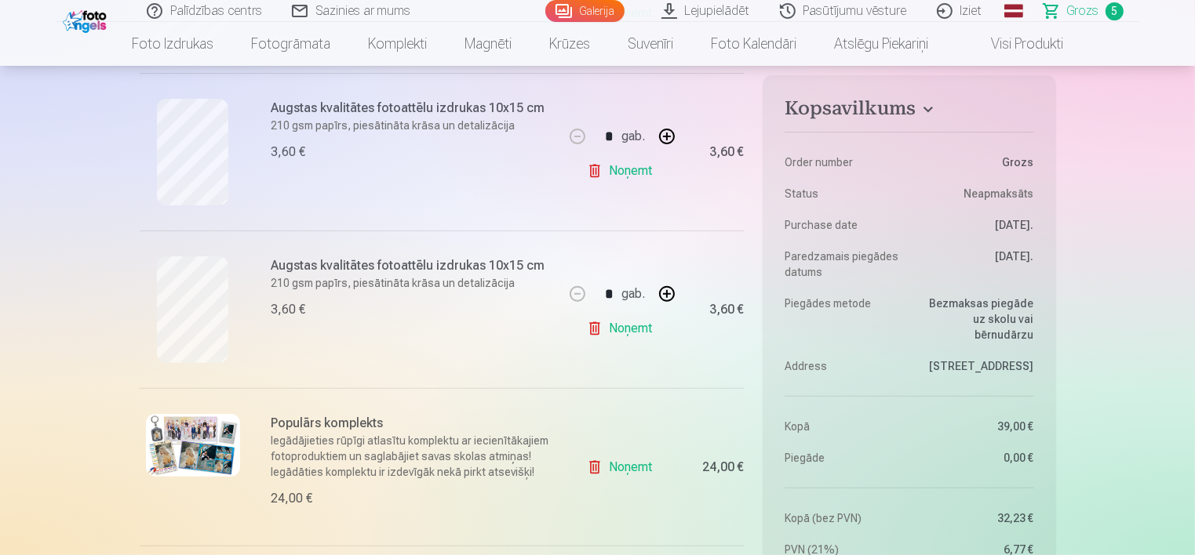
click at [630, 169] on link "Noņemt" at bounding box center [622, 170] width 71 height 31
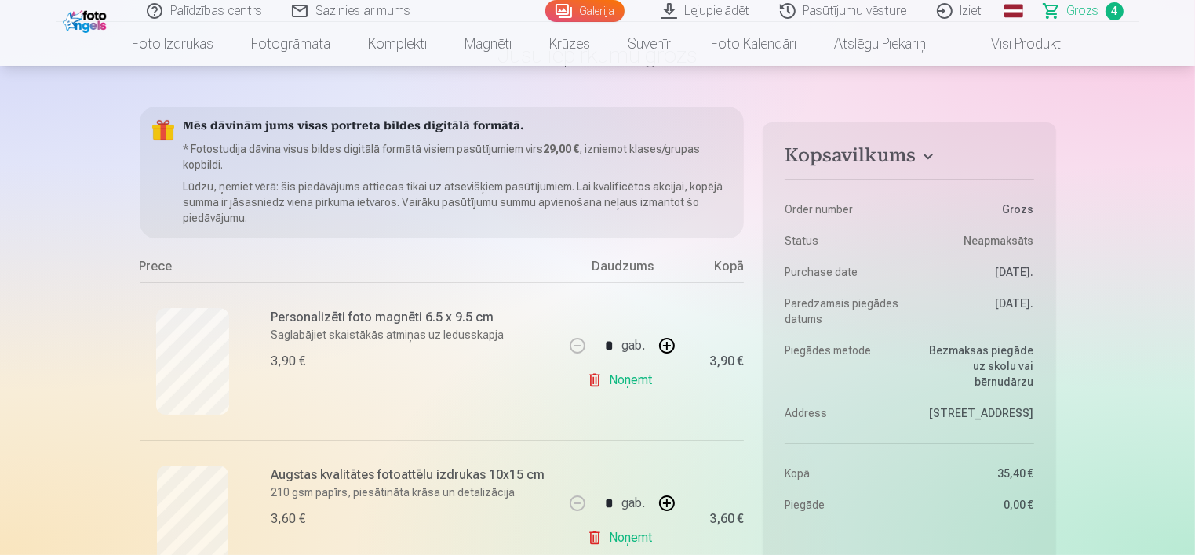
scroll to position [78, 0]
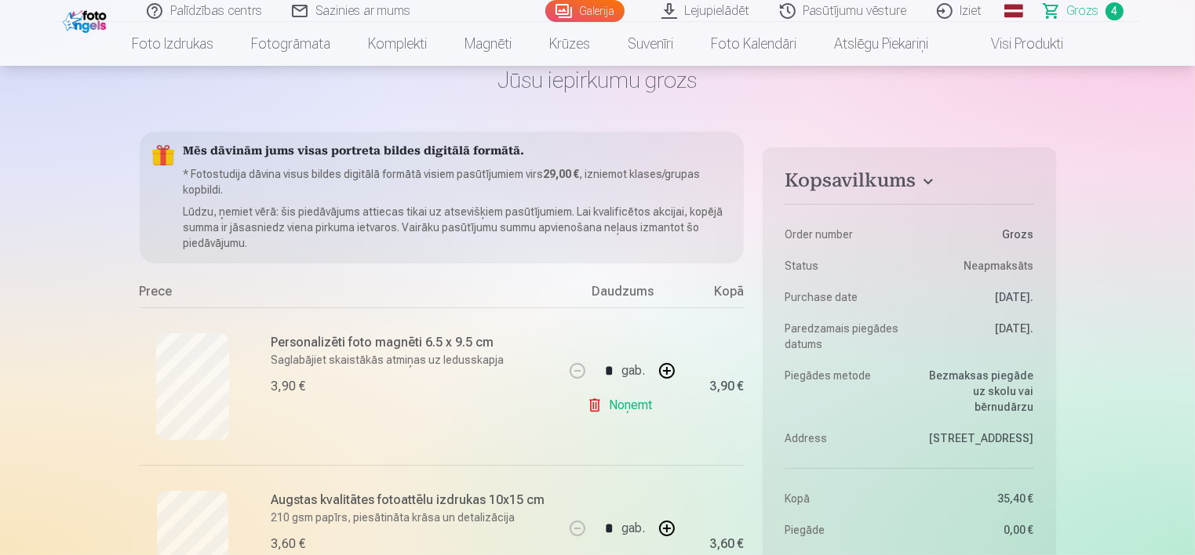
click at [624, 408] on link "Noņemt" at bounding box center [622, 405] width 71 height 31
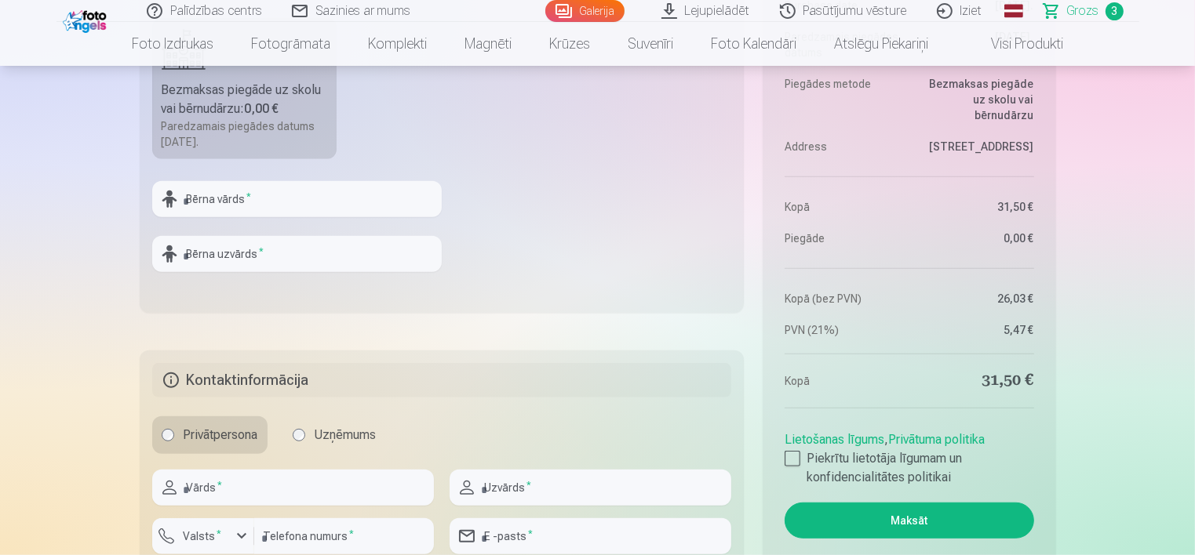
scroll to position [1020, 0]
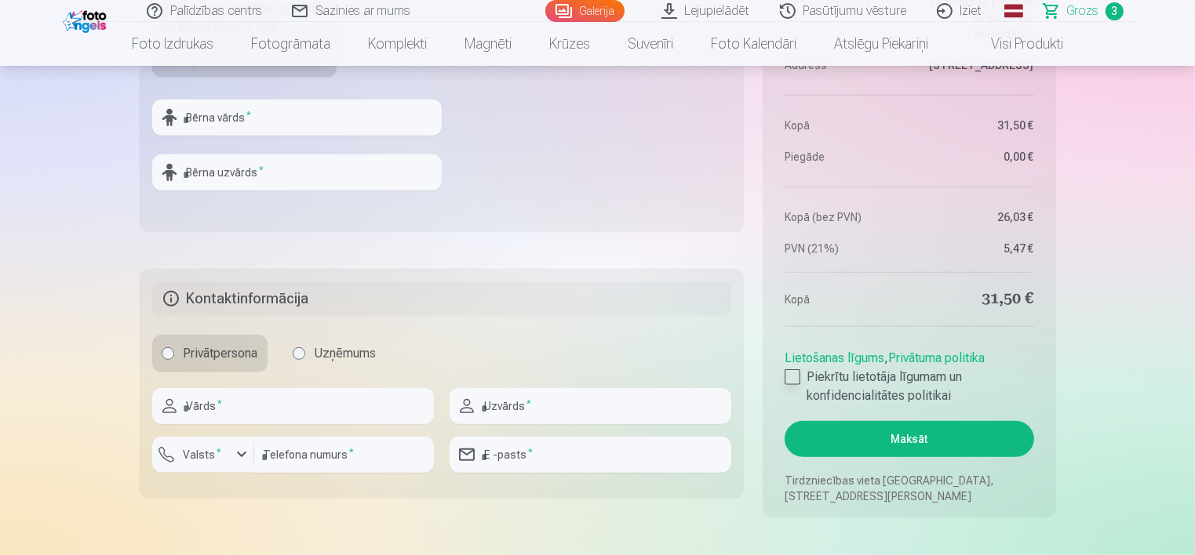
click at [799, 376] on div at bounding box center [792, 377] width 16 height 16
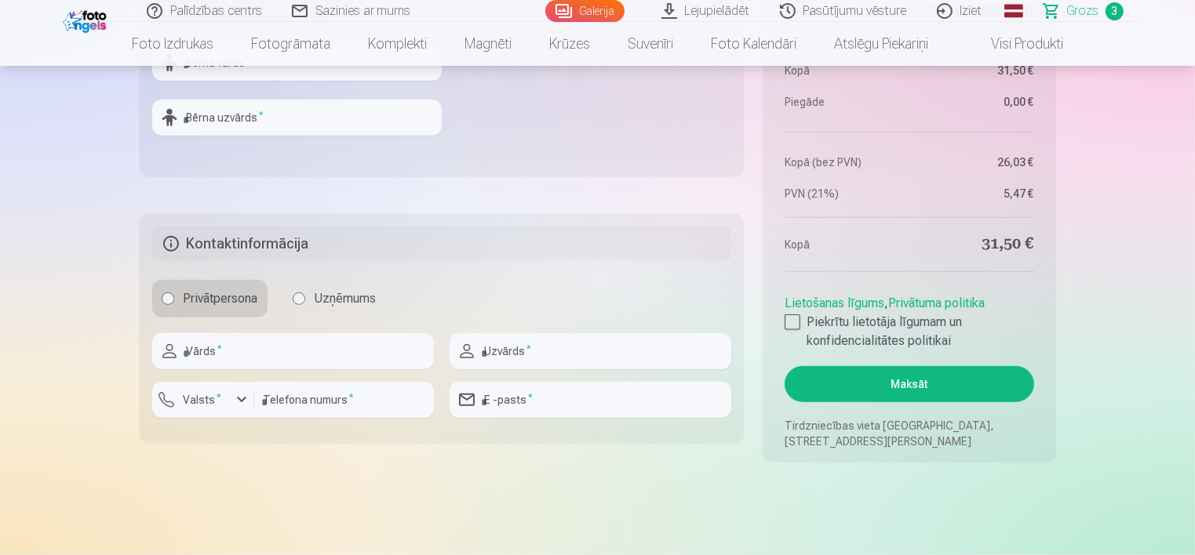
scroll to position [1098, 0]
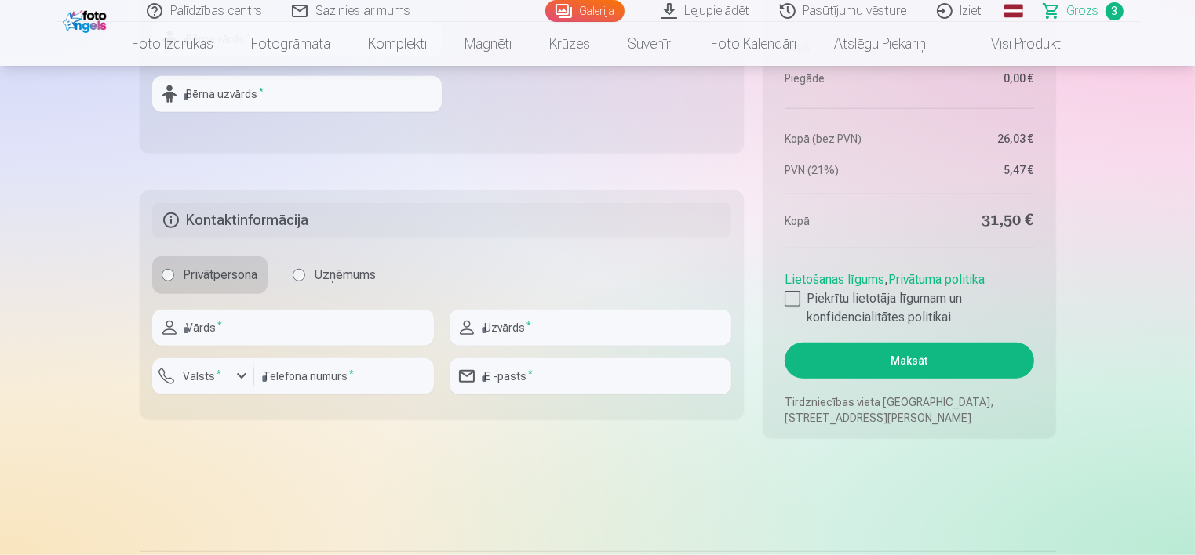
click at [904, 358] on button "Maksāt" at bounding box center [908, 361] width 249 height 36
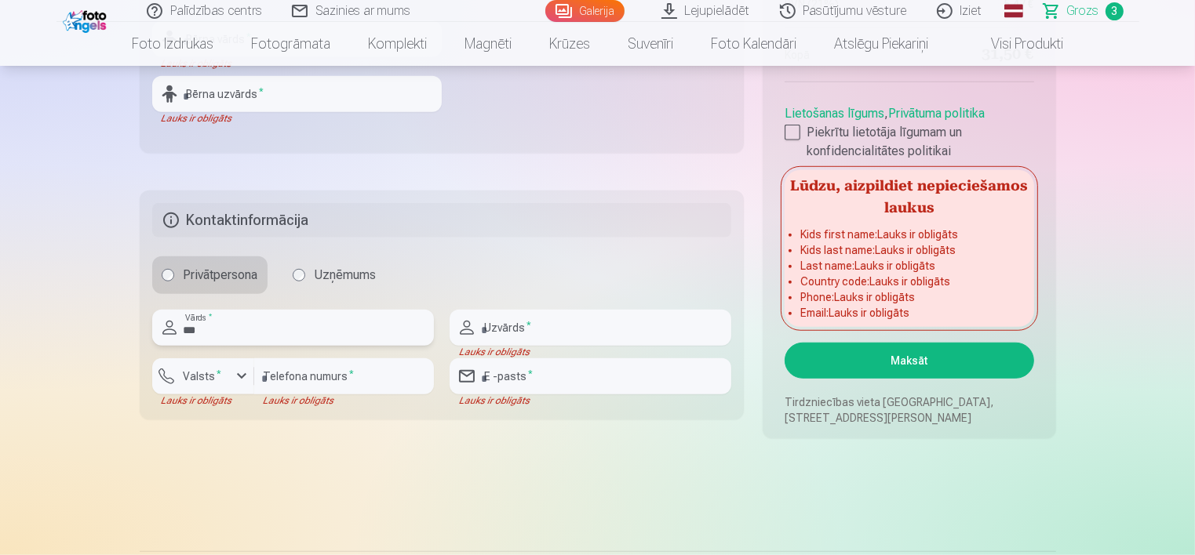
type input "*****"
type input "********"
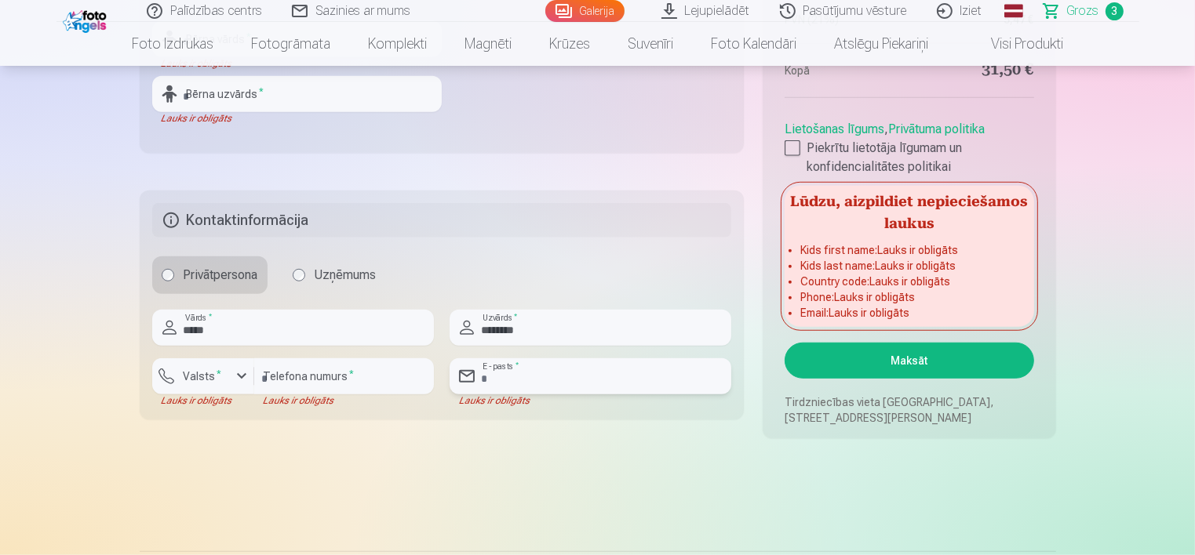
click at [537, 380] on input "email" at bounding box center [590, 376] width 282 height 36
type input "**********"
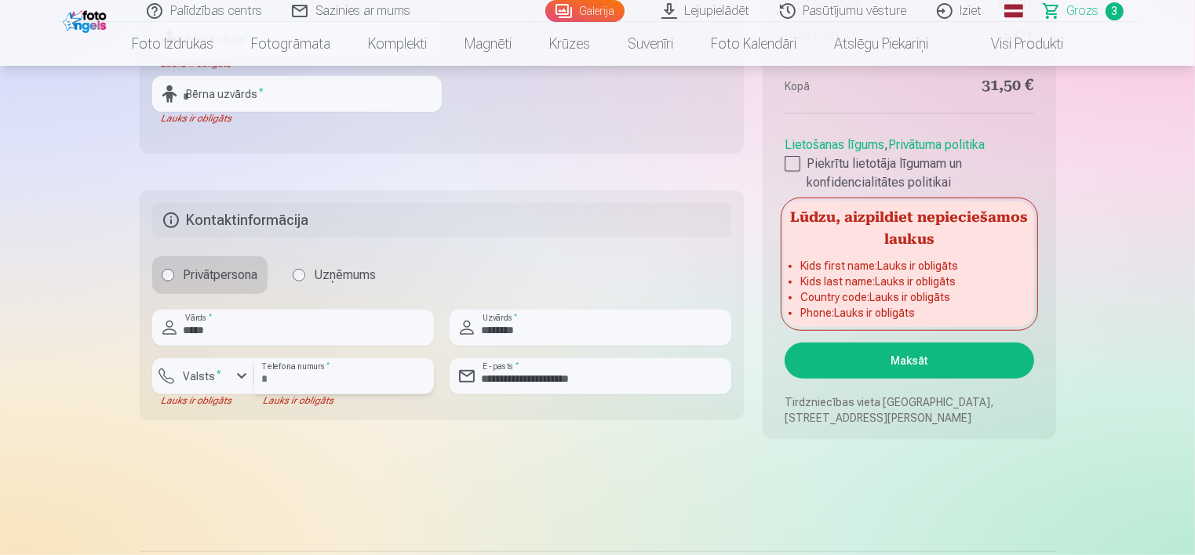
click at [322, 374] on input "number" at bounding box center [344, 376] width 180 height 36
type input "********"
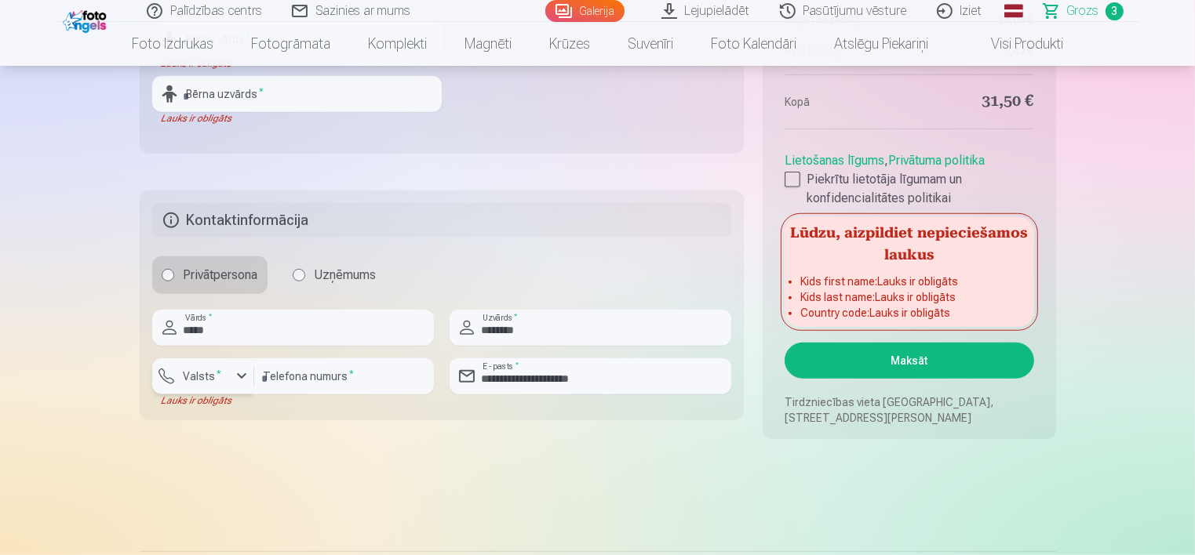
click at [201, 373] on label "Valsts *" at bounding box center [202, 377] width 51 height 16
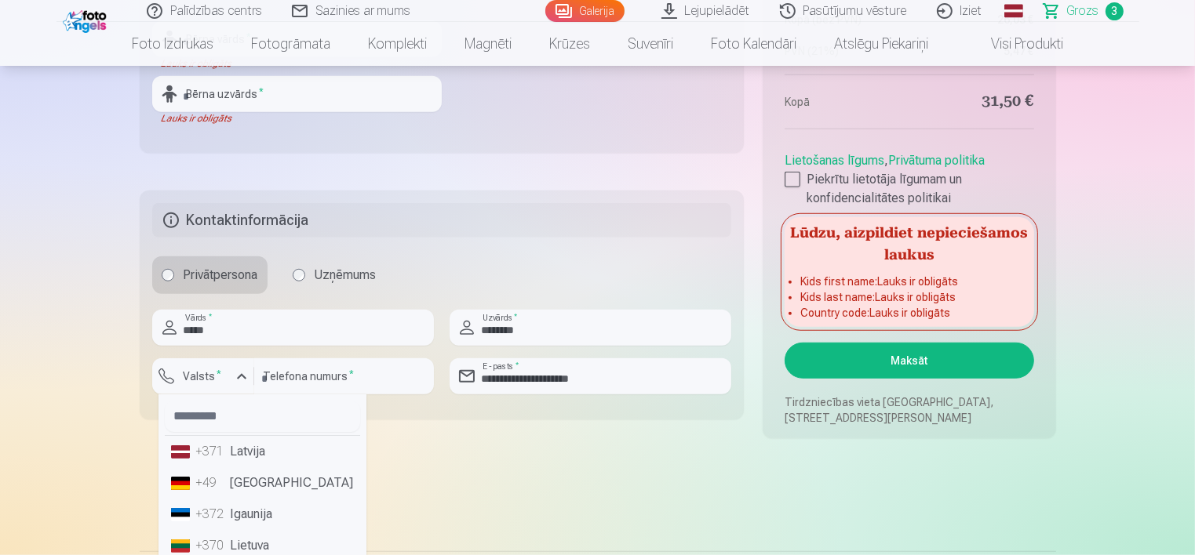
click at [241, 451] on li "+371 Latvija" at bounding box center [262, 451] width 195 height 31
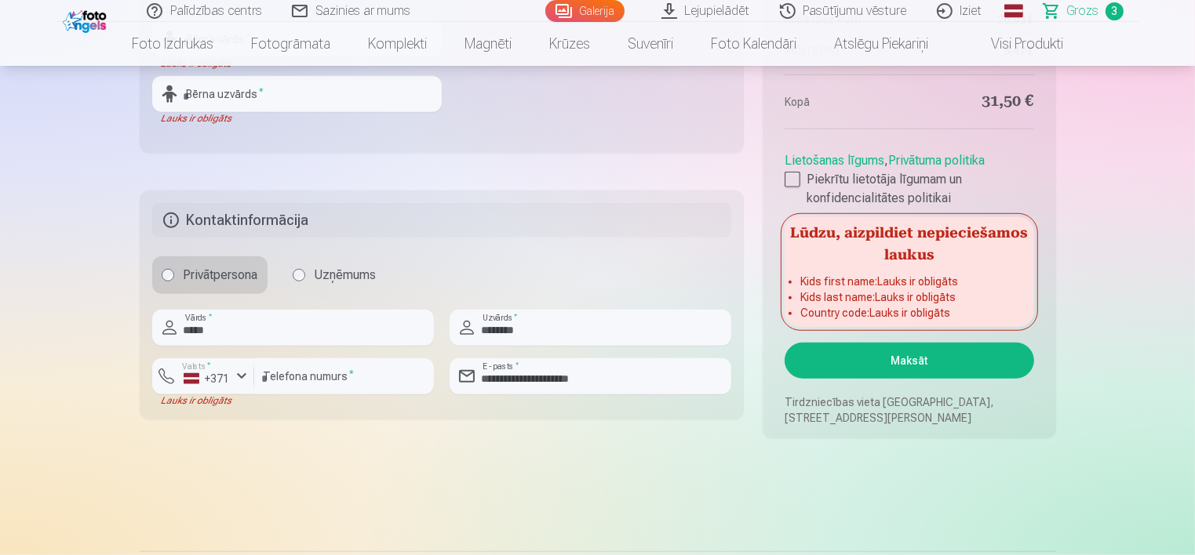
click at [926, 358] on button "Maksāt" at bounding box center [908, 361] width 249 height 36
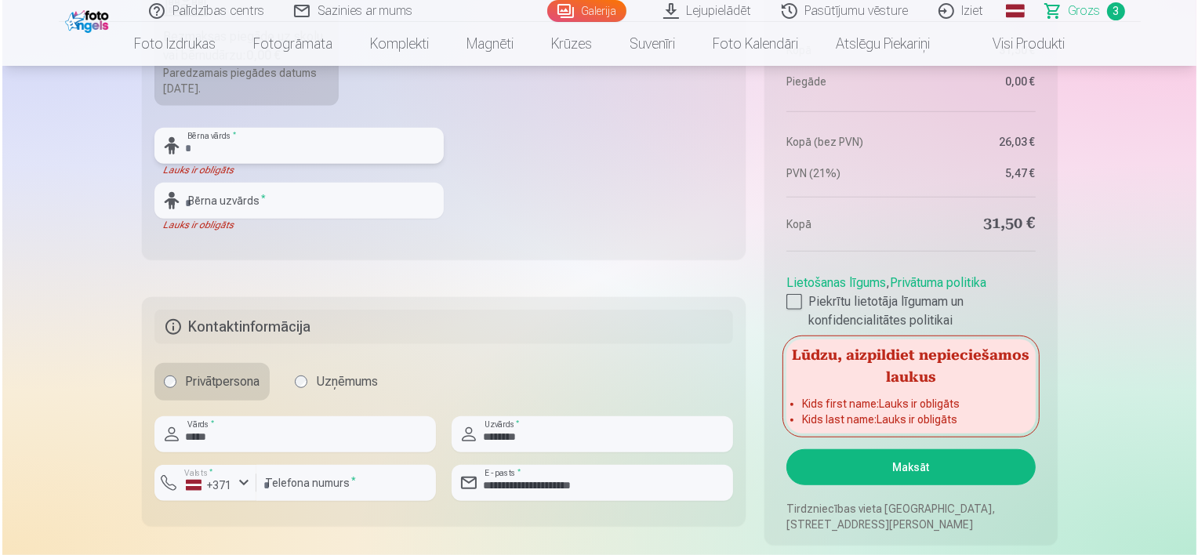
scroll to position [941, 0]
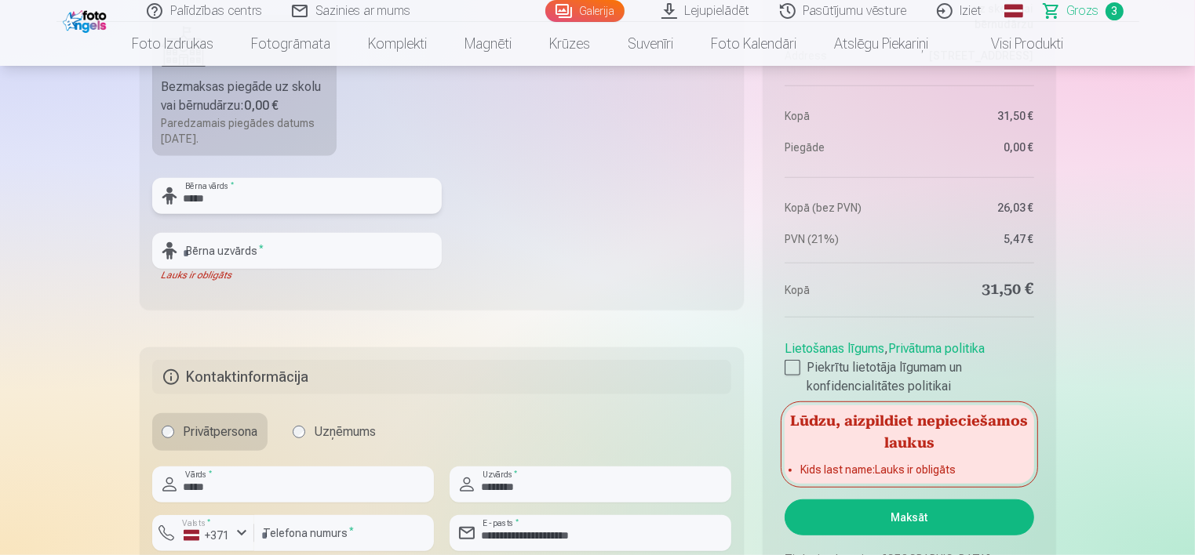
type input "*****"
click at [196, 252] on input "text" at bounding box center [296, 251] width 289 height 36
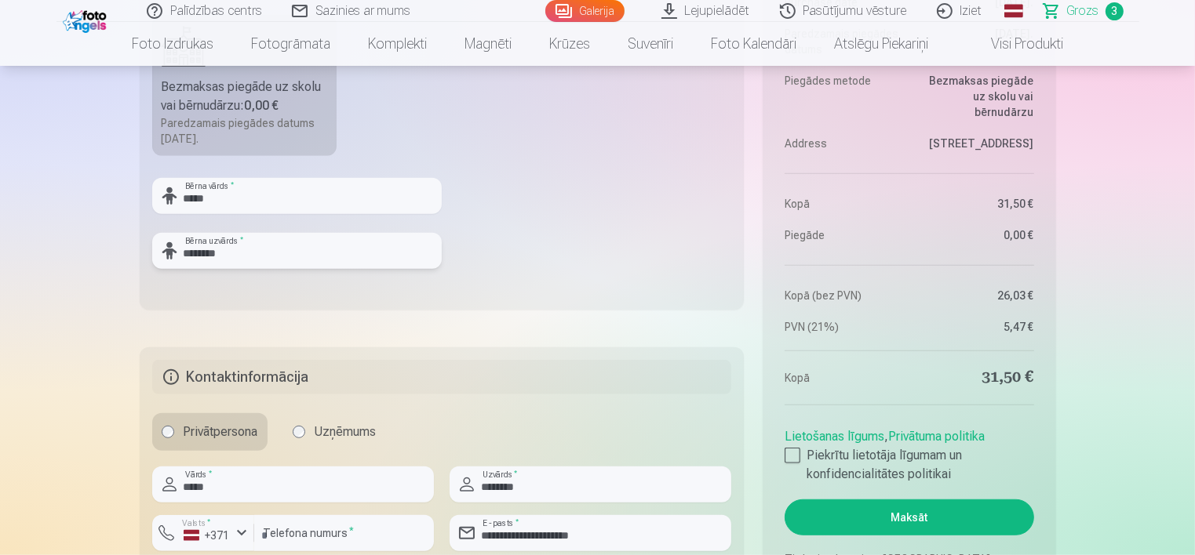
type input "********"
click at [915, 520] on button "Maksāt" at bounding box center [908, 518] width 249 height 36
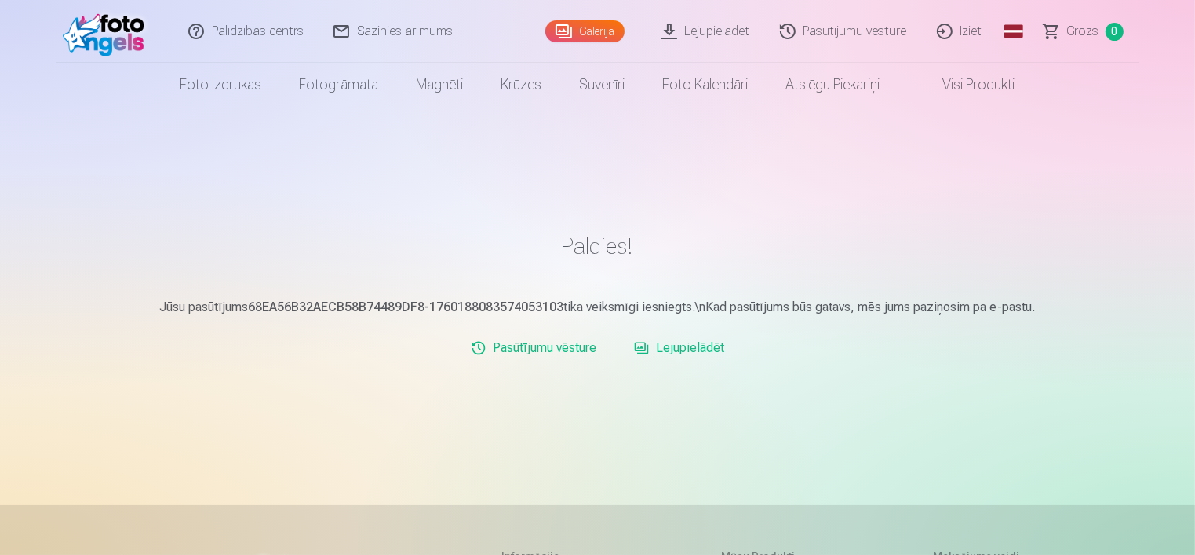
click at [693, 346] on link "Lejupielādēt" at bounding box center [678, 348] width 103 height 31
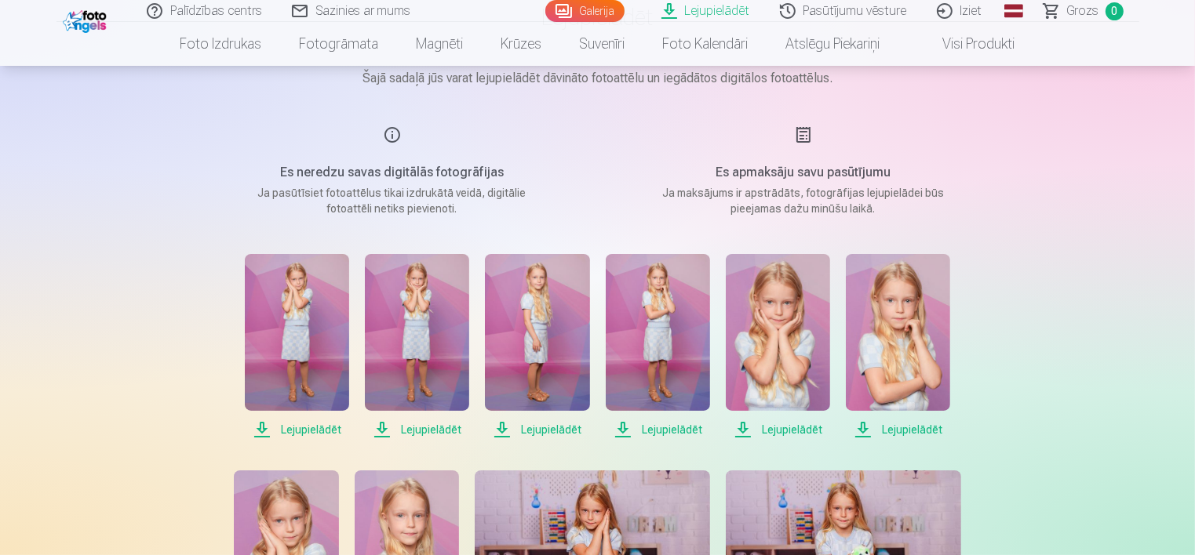
scroll to position [235, 0]
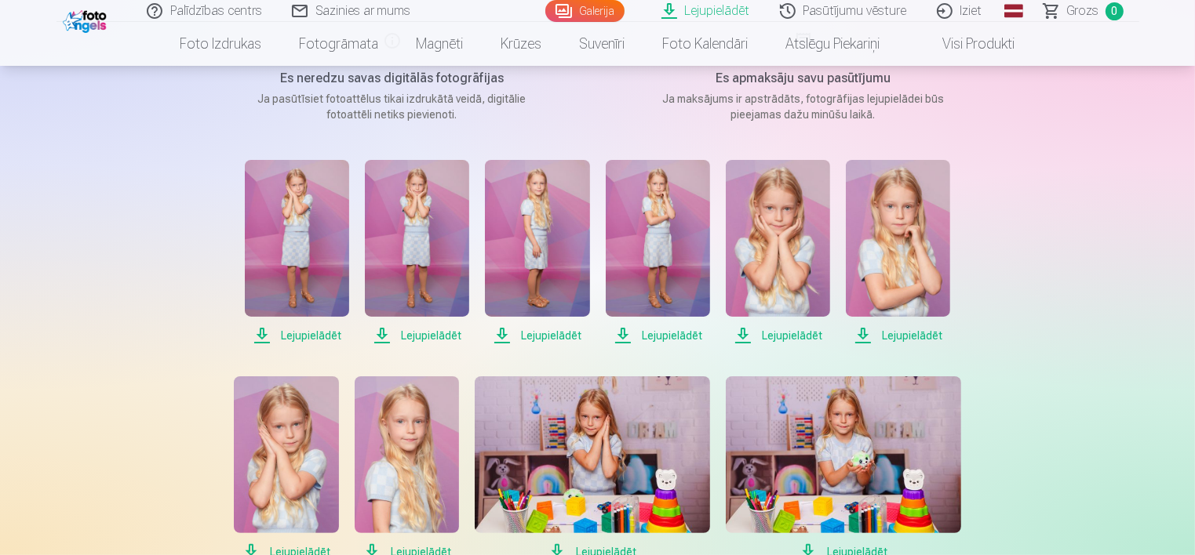
click at [306, 335] on span "Lejupielādēt" at bounding box center [297, 335] width 104 height 19
click at [431, 333] on span "Lejupielādēt" at bounding box center [417, 335] width 104 height 19
click at [544, 335] on span "Lejupielādēt" at bounding box center [537, 335] width 104 height 19
click at [674, 332] on span "Lejupielādēt" at bounding box center [658, 335] width 104 height 19
click at [793, 331] on span "Lejupielādēt" at bounding box center [778, 335] width 104 height 19
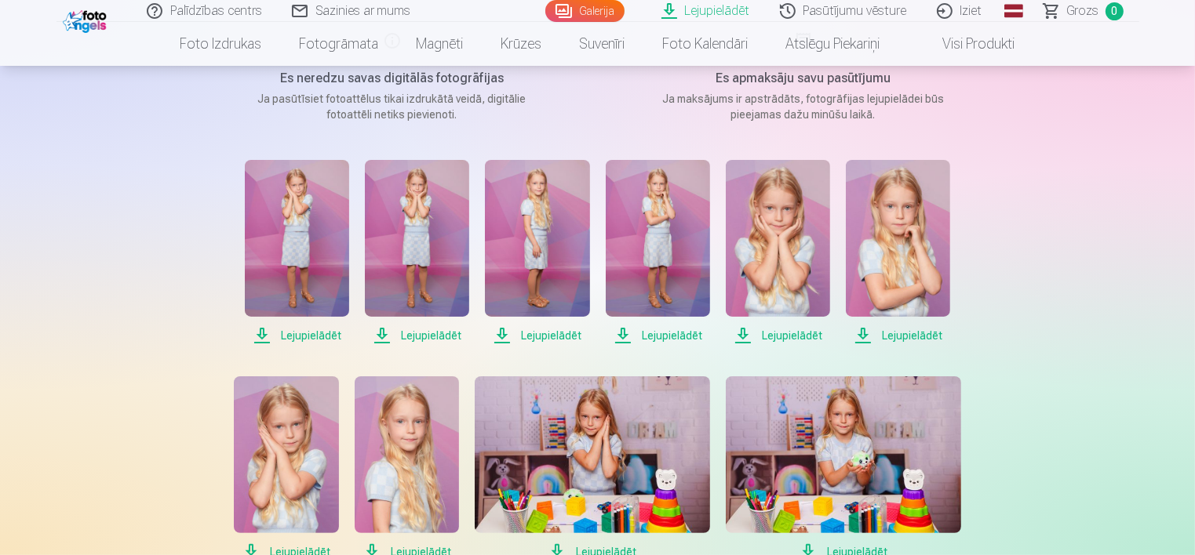
click at [904, 327] on span "Lejupielādēt" at bounding box center [898, 335] width 104 height 19
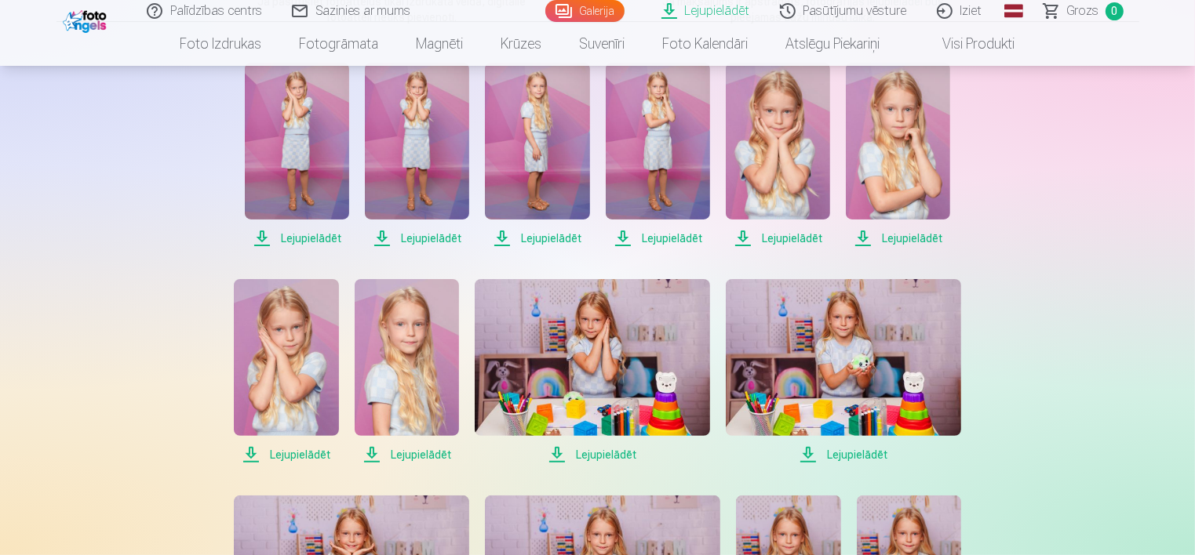
scroll to position [471, 0]
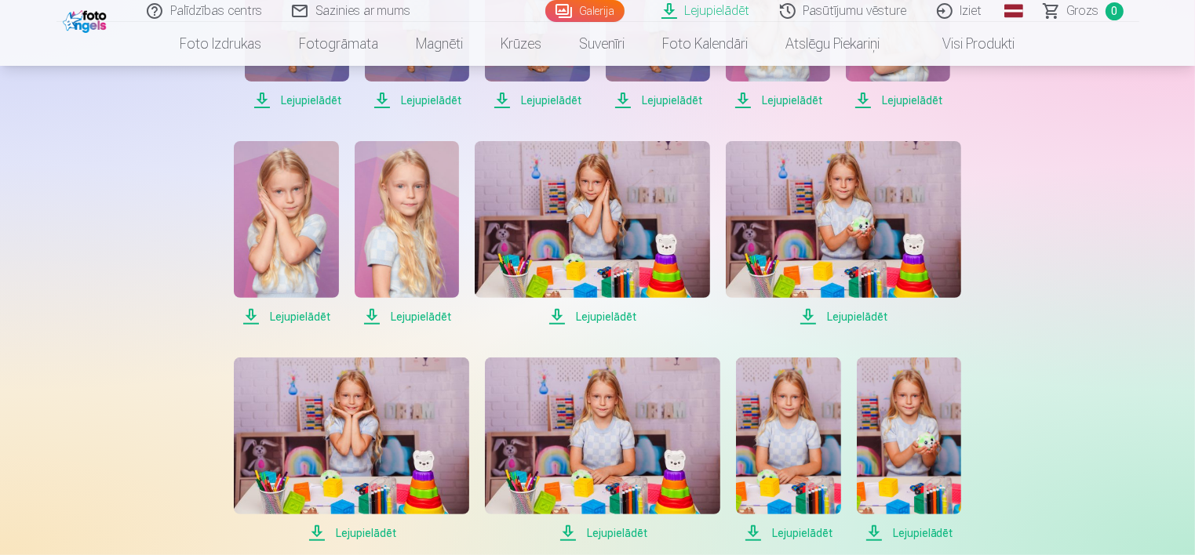
click at [298, 317] on span "Lejupielādēt" at bounding box center [286, 316] width 104 height 19
drag, startPoint x: 430, startPoint y: 314, endPoint x: 439, endPoint y: 313, distance: 9.4
click at [430, 314] on span "Lejupielādēt" at bounding box center [407, 316] width 104 height 19
click at [606, 316] on span "Lejupielādēt" at bounding box center [592, 316] width 235 height 19
click at [845, 314] on span "Lejupielādēt" at bounding box center [843, 316] width 235 height 19
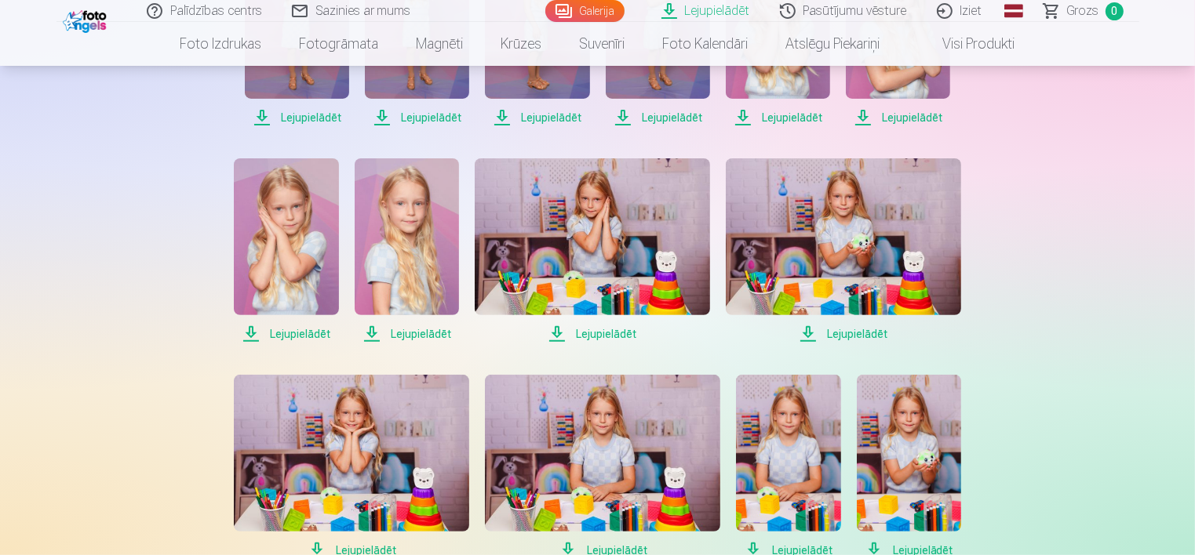
scroll to position [549, 0]
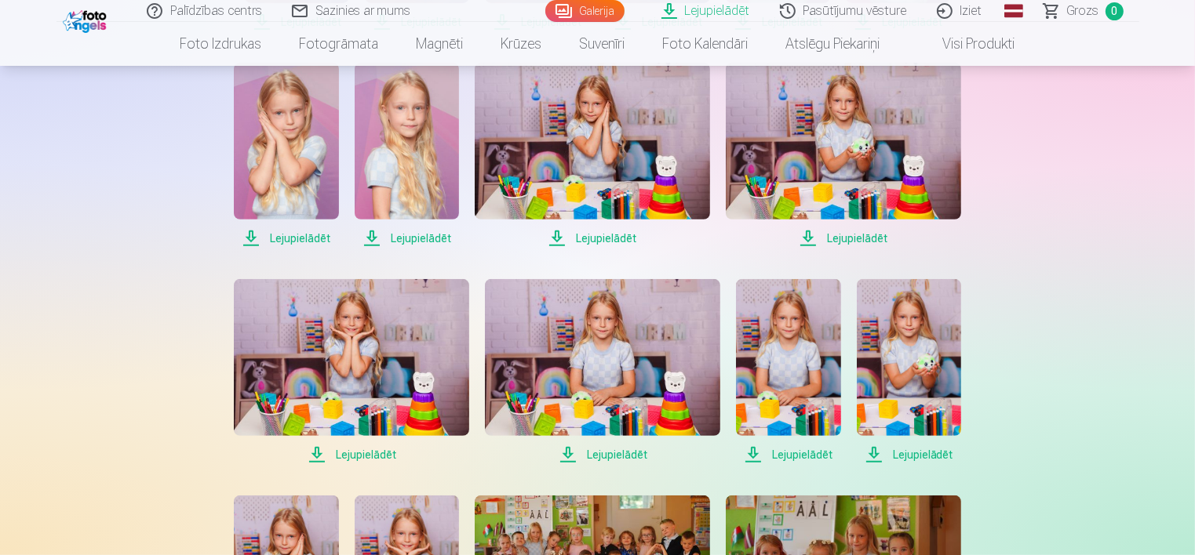
click at [358, 452] on span "Lejupielādēt" at bounding box center [351, 455] width 235 height 19
click at [370, 454] on span "Lejupielādēt" at bounding box center [351, 455] width 235 height 19
click at [629, 454] on span "Lejupielādēt" at bounding box center [602, 455] width 235 height 19
click at [813, 452] on span "Lejupielādēt" at bounding box center [788, 455] width 104 height 19
click at [915, 451] on span "Lejupielādēt" at bounding box center [908, 455] width 104 height 19
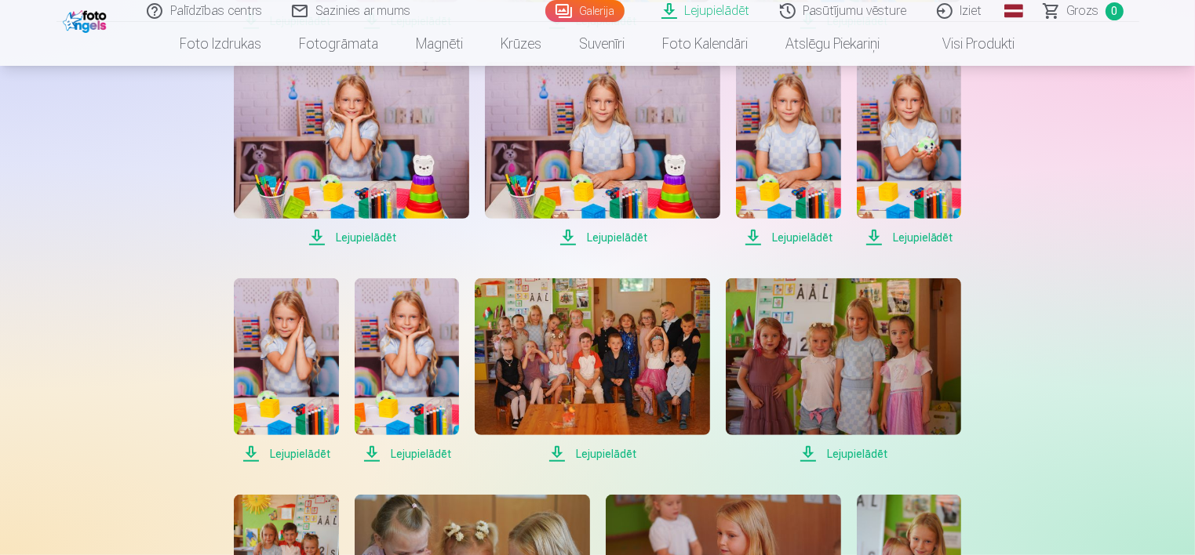
scroll to position [784, 0]
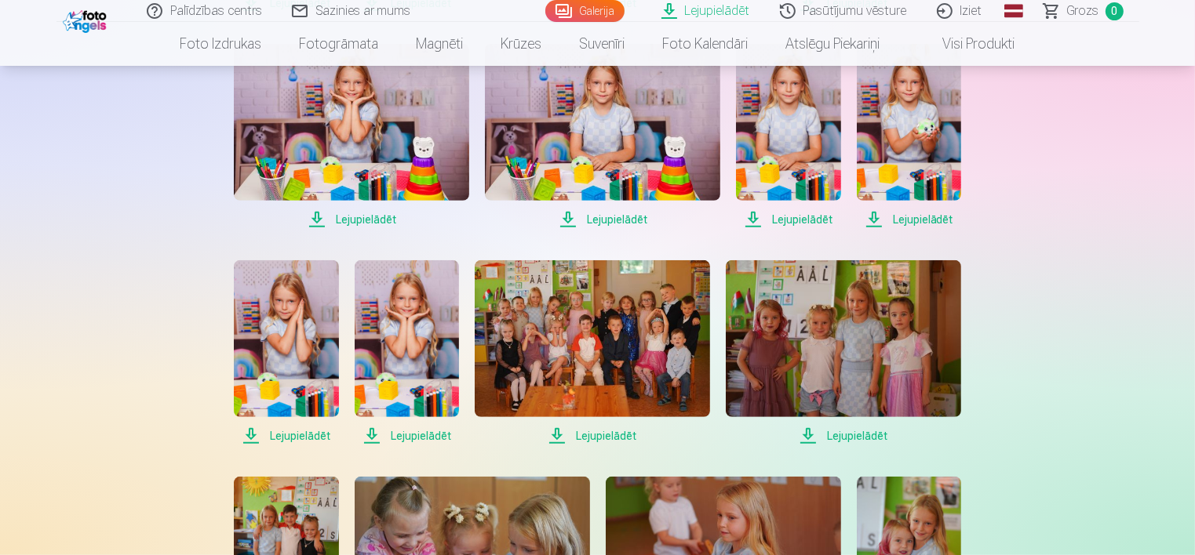
click at [850, 436] on span "Lejupielādēt" at bounding box center [843, 436] width 235 height 19
click at [604, 432] on span "Lejupielādēt" at bounding box center [592, 436] width 235 height 19
click at [433, 434] on span "Lejupielādēt" at bounding box center [407, 436] width 104 height 19
click at [300, 435] on span "Lejupielādēt" at bounding box center [286, 436] width 104 height 19
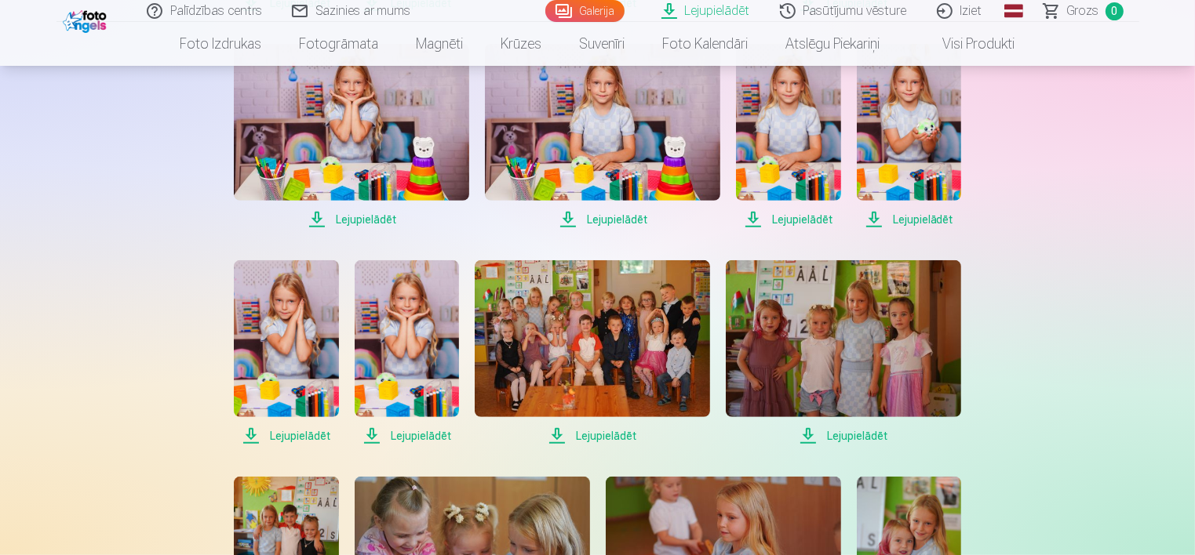
scroll to position [863, 0]
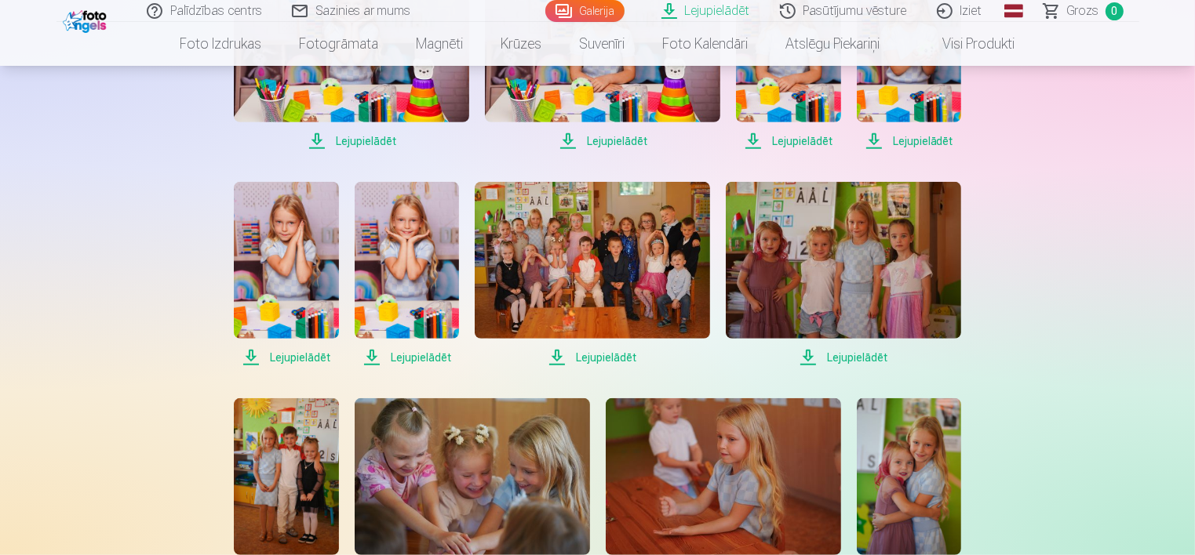
click at [860, 355] on span "Lejupielādēt" at bounding box center [843, 357] width 235 height 19
click at [615, 354] on span "Lejupielādēt" at bounding box center [592, 357] width 235 height 19
click at [409, 355] on span "Lejupielādēt" at bounding box center [407, 357] width 104 height 19
click at [285, 352] on span "Lejupielādēt" at bounding box center [286, 357] width 104 height 19
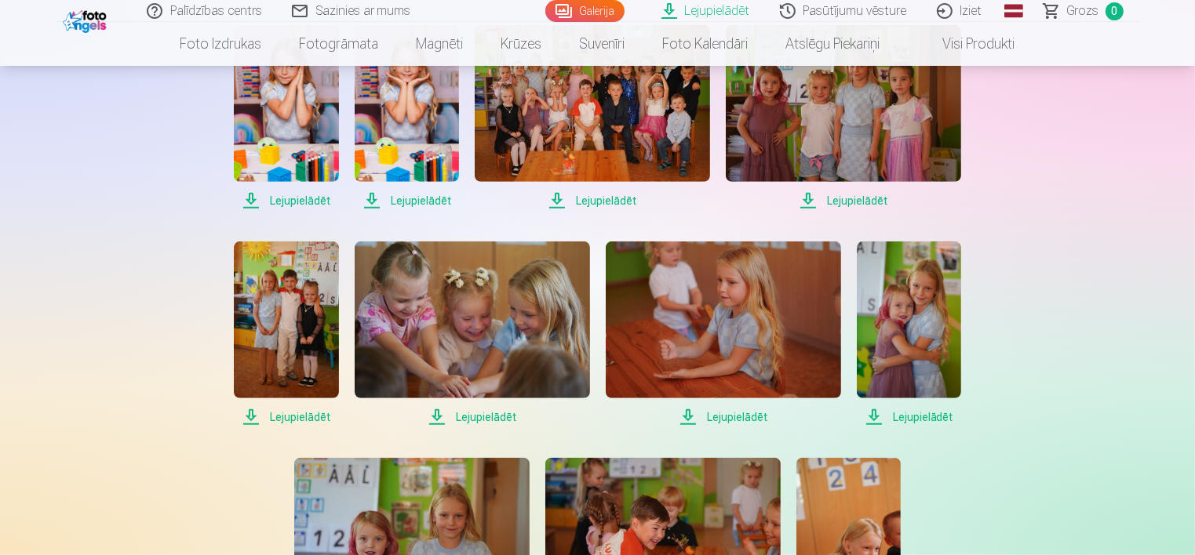
scroll to position [1098, 0]
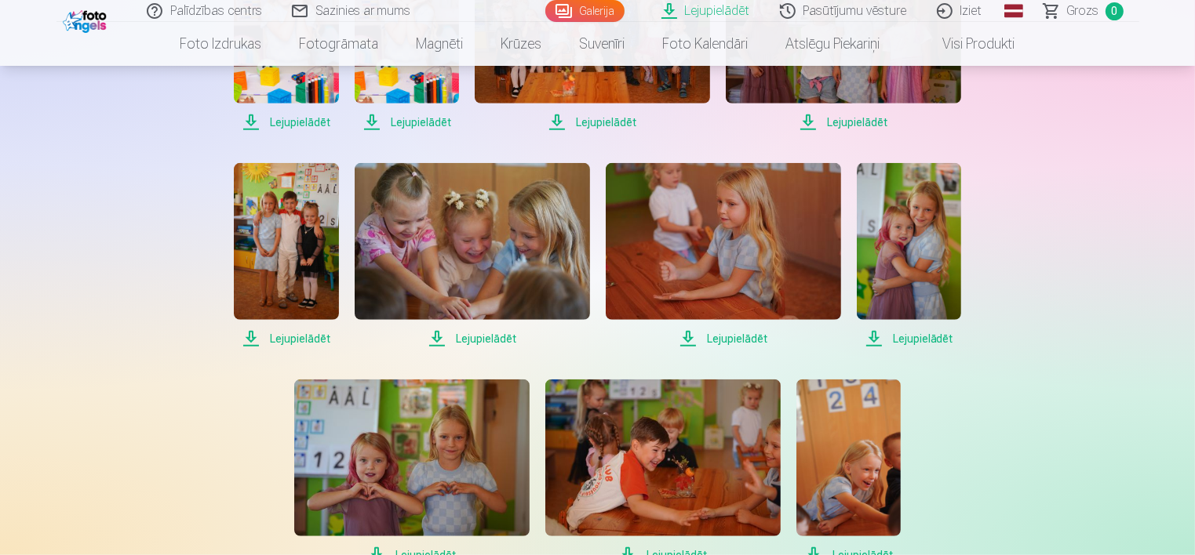
click at [296, 336] on span "Lejupielādēt" at bounding box center [286, 338] width 104 height 19
click at [496, 336] on span "Lejupielādēt" at bounding box center [472, 338] width 235 height 19
click at [731, 336] on span "Lejupielādēt" at bounding box center [723, 338] width 235 height 19
click at [813, 353] on div "Lejupielādēt Lejupielādēt Lejupielādēt Lejupielādēt Lejupielādēt Lejupielādēt L…" at bounding box center [597, 255] width 784 height 1917
click at [913, 339] on span "Lejupielādēt" at bounding box center [908, 338] width 104 height 19
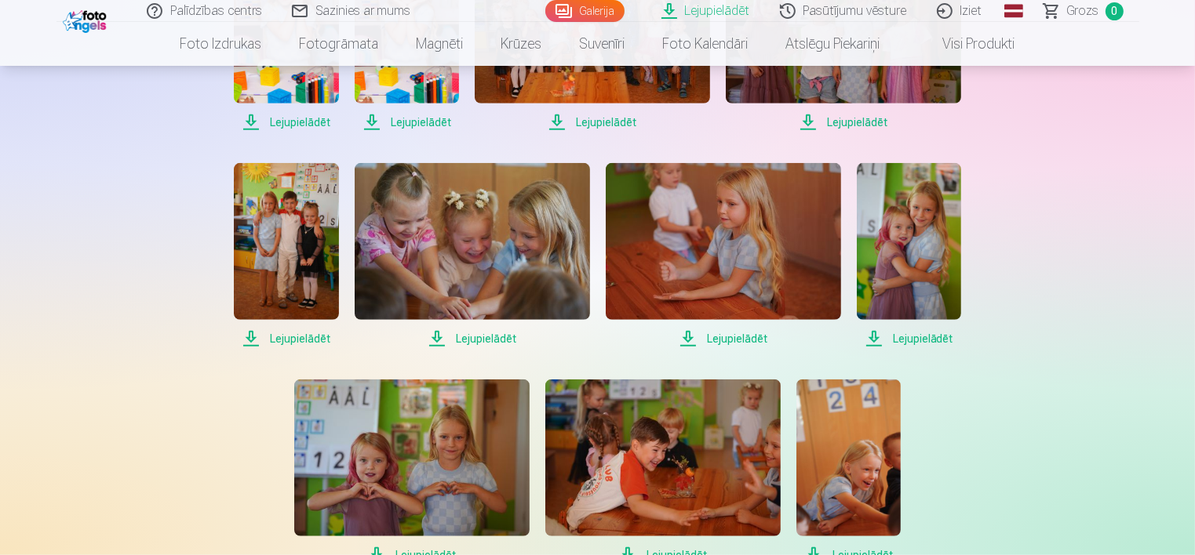
click at [1183, 544] on div at bounding box center [1183, 544] width 0 height 0
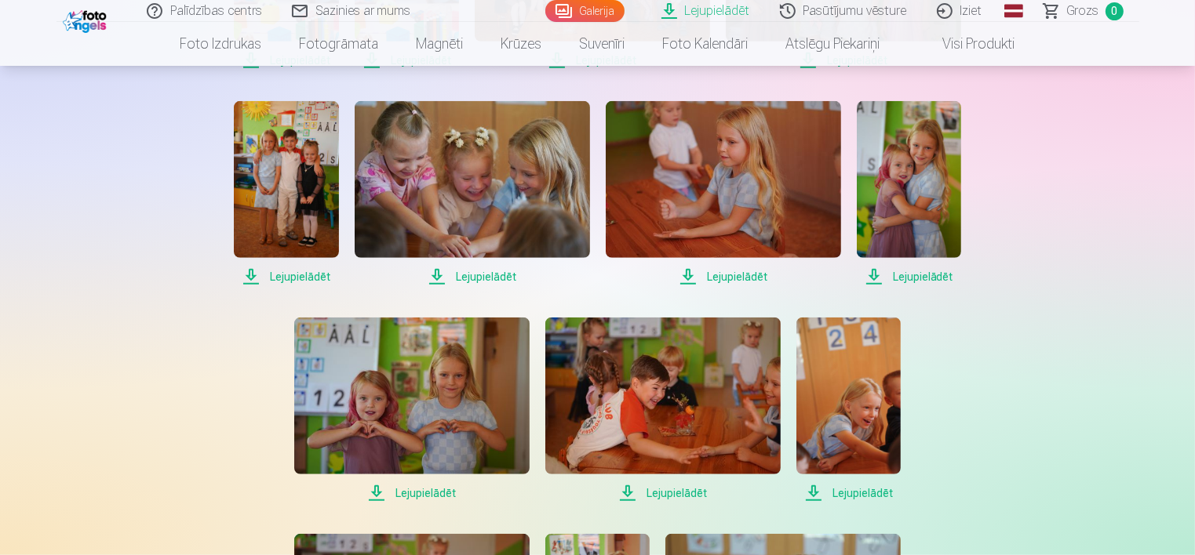
scroll to position [1255, 0]
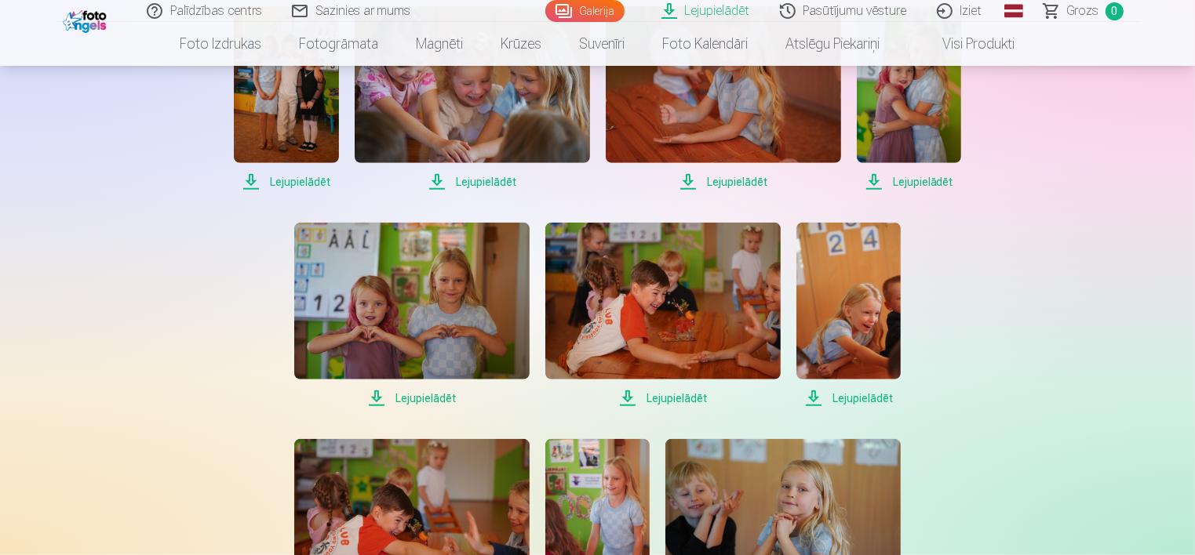
click at [856, 397] on span "Lejupielādēt" at bounding box center [848, 398] width 104 height 19
click at [675, 398] on span "Lejupielādēt" at bounding box center [662, 398] width 235 height 19
click at [428, 398] on span "Lejupielādēt" at bounding box center [411, 398] width 235 height 19
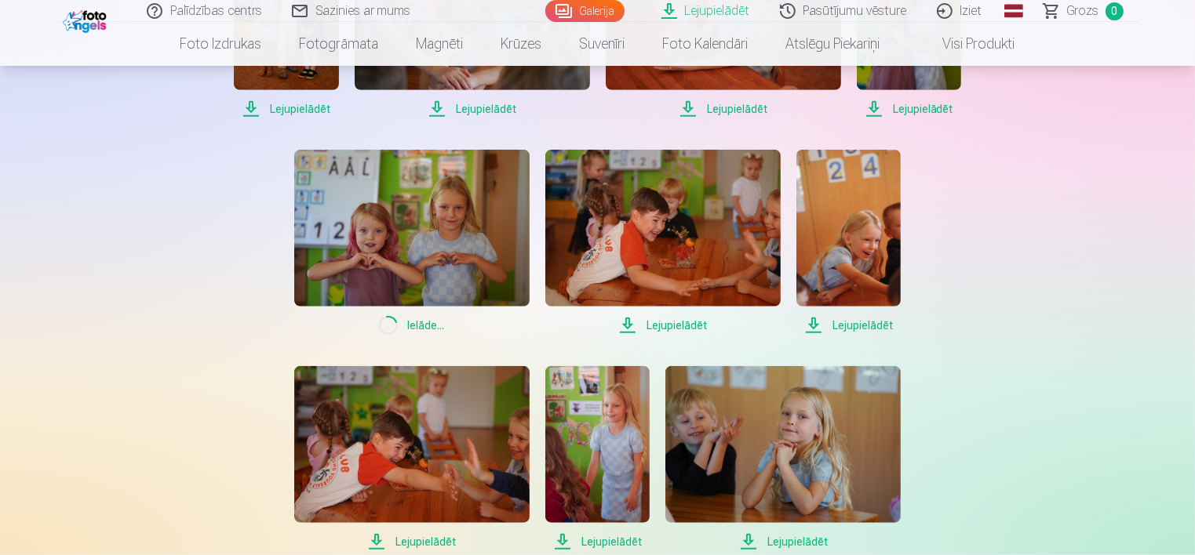
scroll to position [1412, 0]
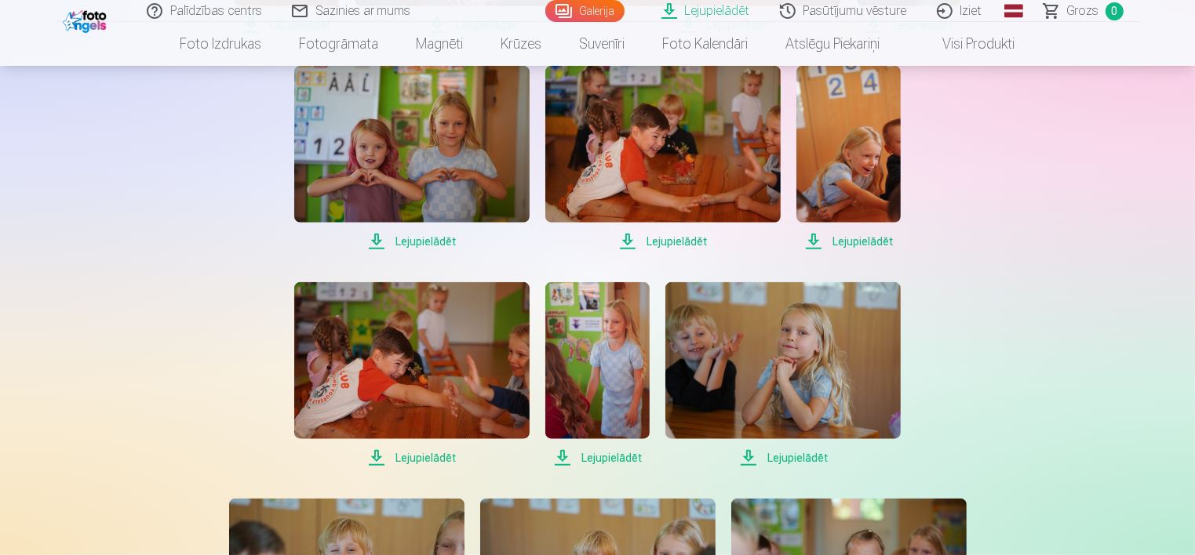
click at [426, 454] on span "Lejupielādēt" at bounding box center [411, 458] width 235 height 19
click at [622, 457] on span "Lejupielādēt" at bounding box center [597, 458] width 104 height 19
click at [803, 456] on span "Lejupielādēt" at bounding box center [782, 458] width 235 height 19
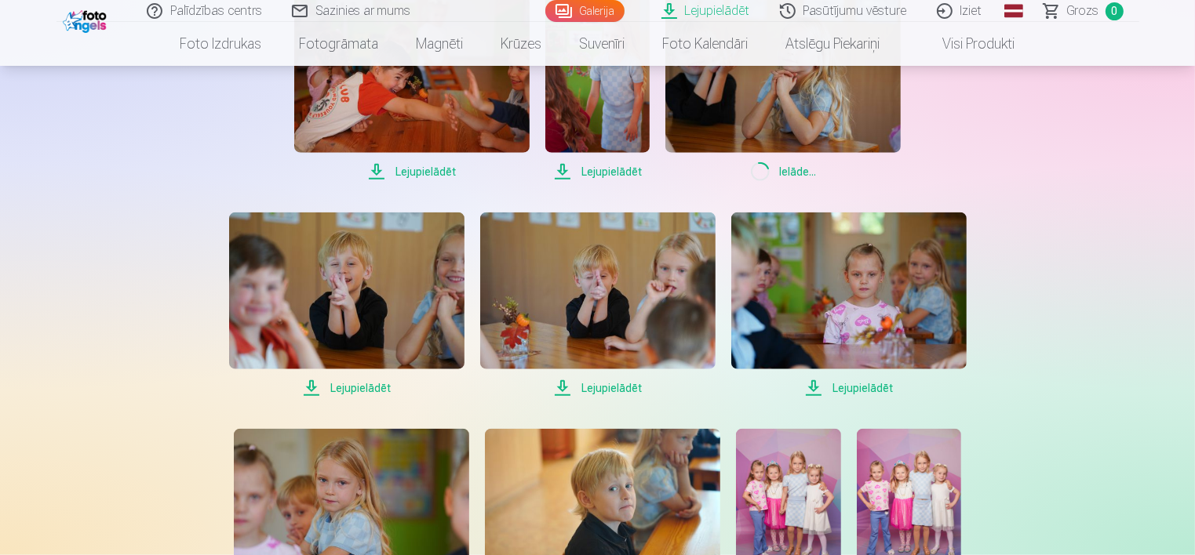
scroll to position [1726, 0]
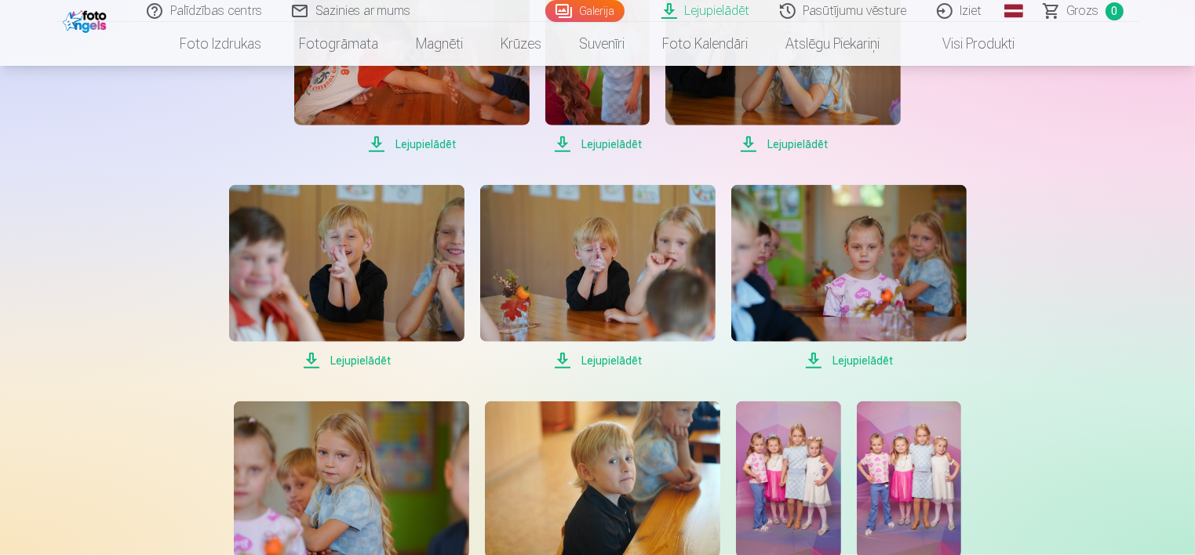
click at [863, 362] on span "Lejupielādēt" at bounding box center [848, 360] width 235 height 19
click at [623, 361] on span "Lejupielādēt" at bounding box center [597, 360] width 235 height 19
click at [357, 361] on span "Lejupielādēt" at bounding box center [346, 360] width 235 height 19
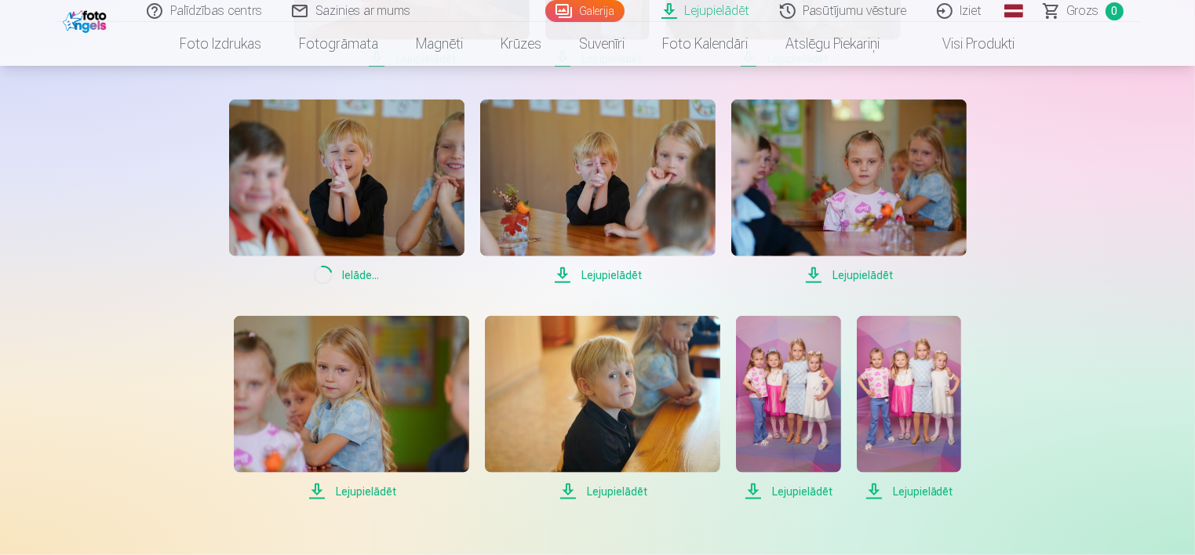
scroll to position [1961, 0]
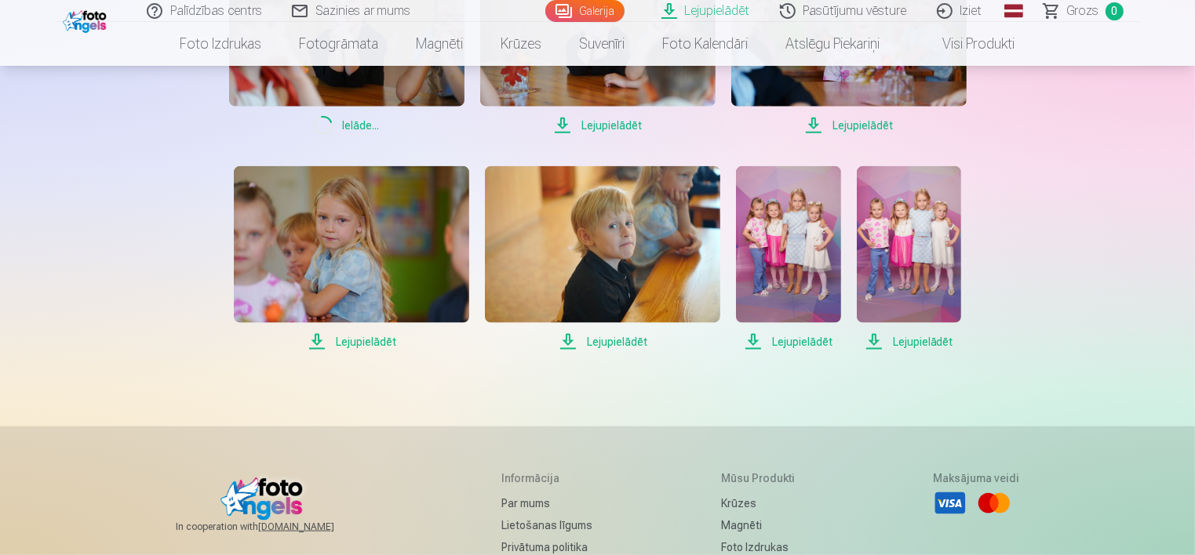
click at [366, 341] on span "Lejupielādēt" at bounding box center [351, 342] width 235 height 19
click at [631, 339] on span "Lejupielādēt" at bounding box center [602, 342] width 235 height 19
click at [790, 340] on span "Lejupielādēt" at bounding box center [788, 342] width 104 height 19
click at [916, 340] on span "Lejupielādēt" at bounding box center [908, 342] width 104 height 19
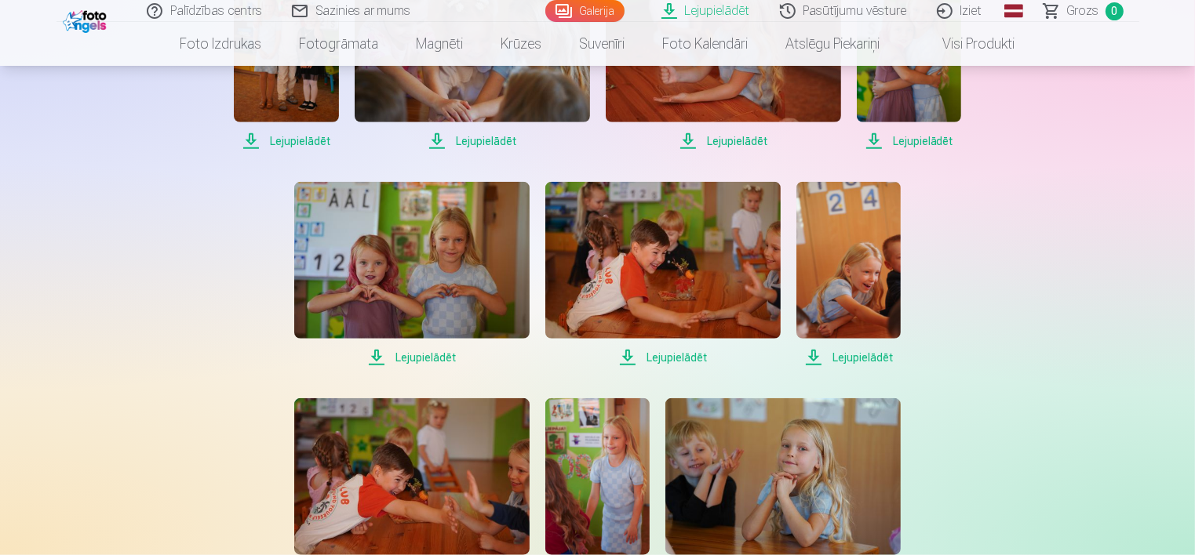
scroll to position [1176, 0]
